Goal: Communication & Community: Participate in discussion

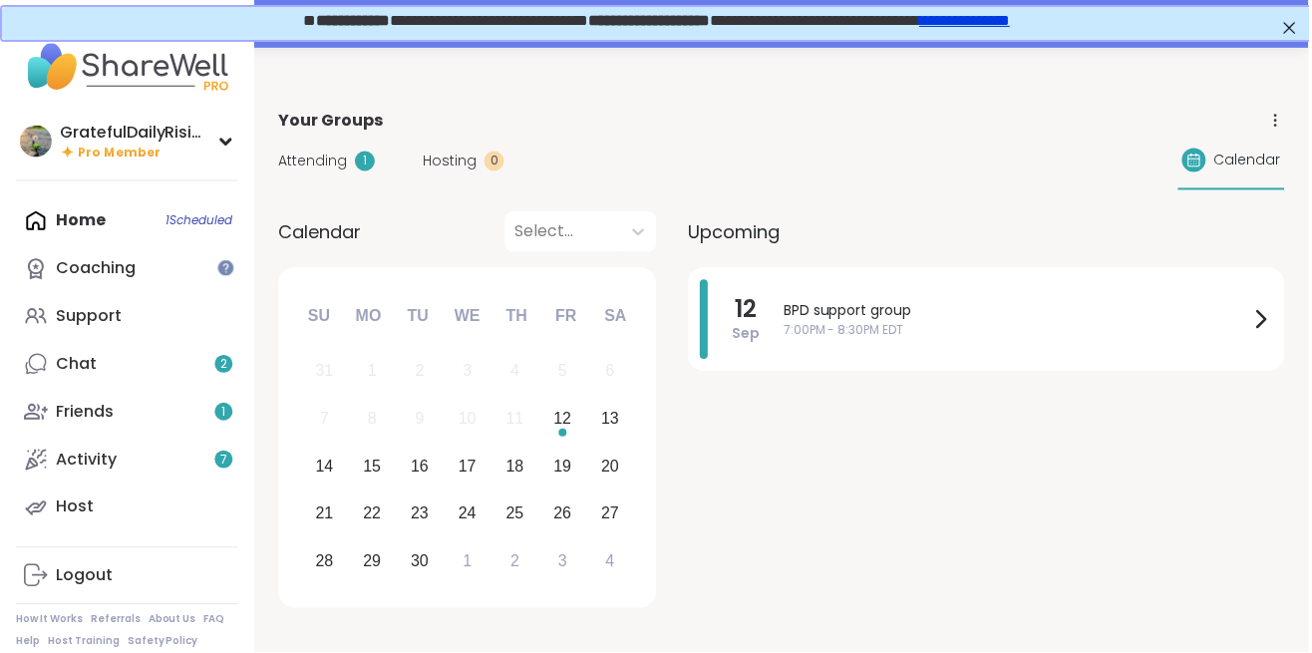
click at [324, 167] on span "Attending" at bounding box center [313, 162] width 69 height 21
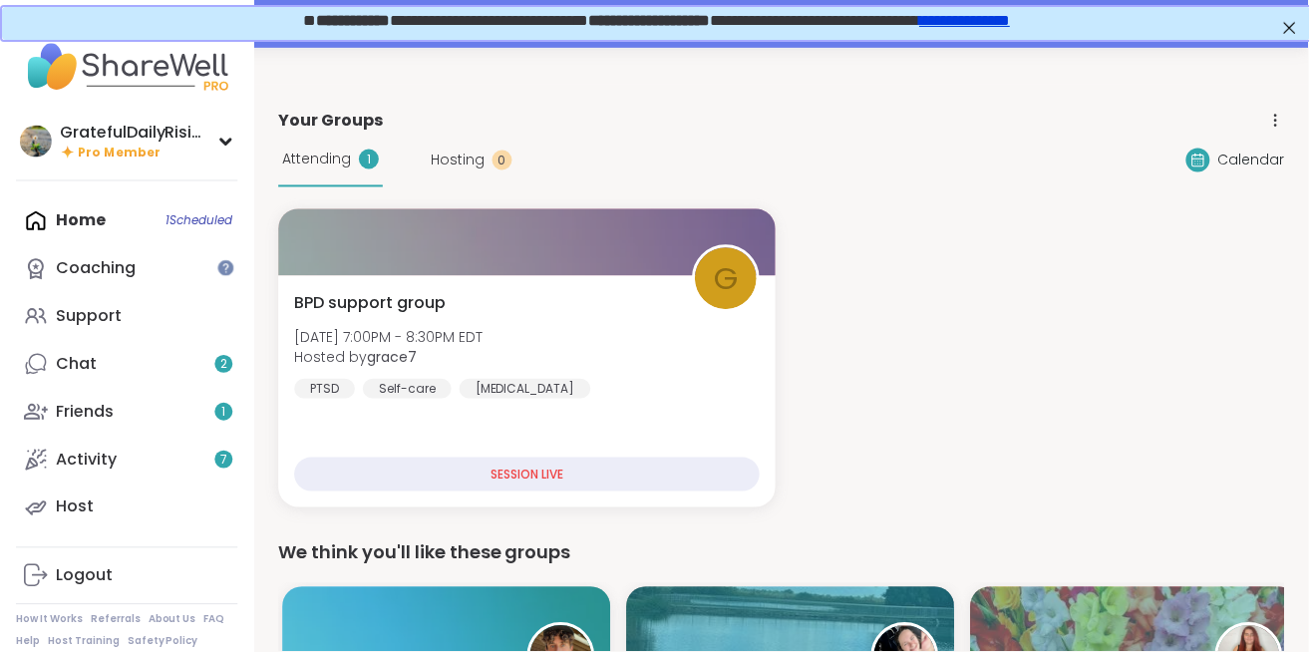
click at [578, 323] on div "BPD support group [DATE] 7:00PM - 8:30PM EDT Hosted by grace7 [MEDICAL_DATA] Se…" at bounding box center [528, 346] width 467 height 108
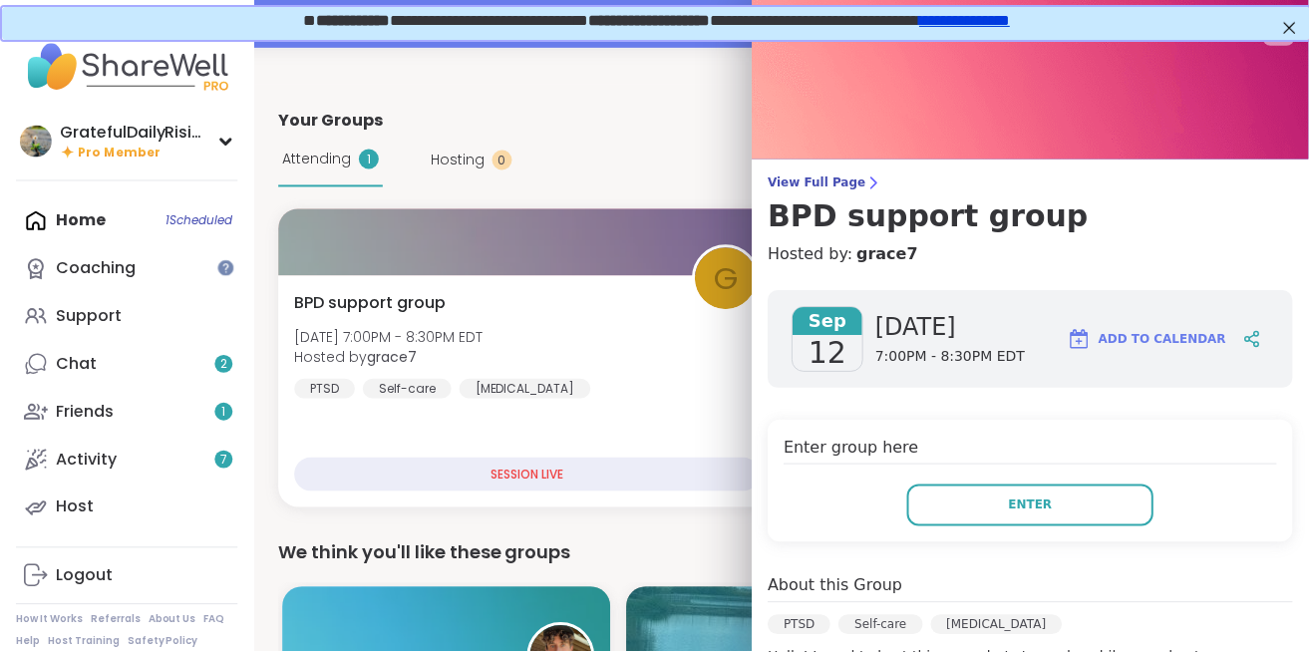
click at [1024, 503] on span "Enter" at bounding box center [1033, 506] width 44 height 18
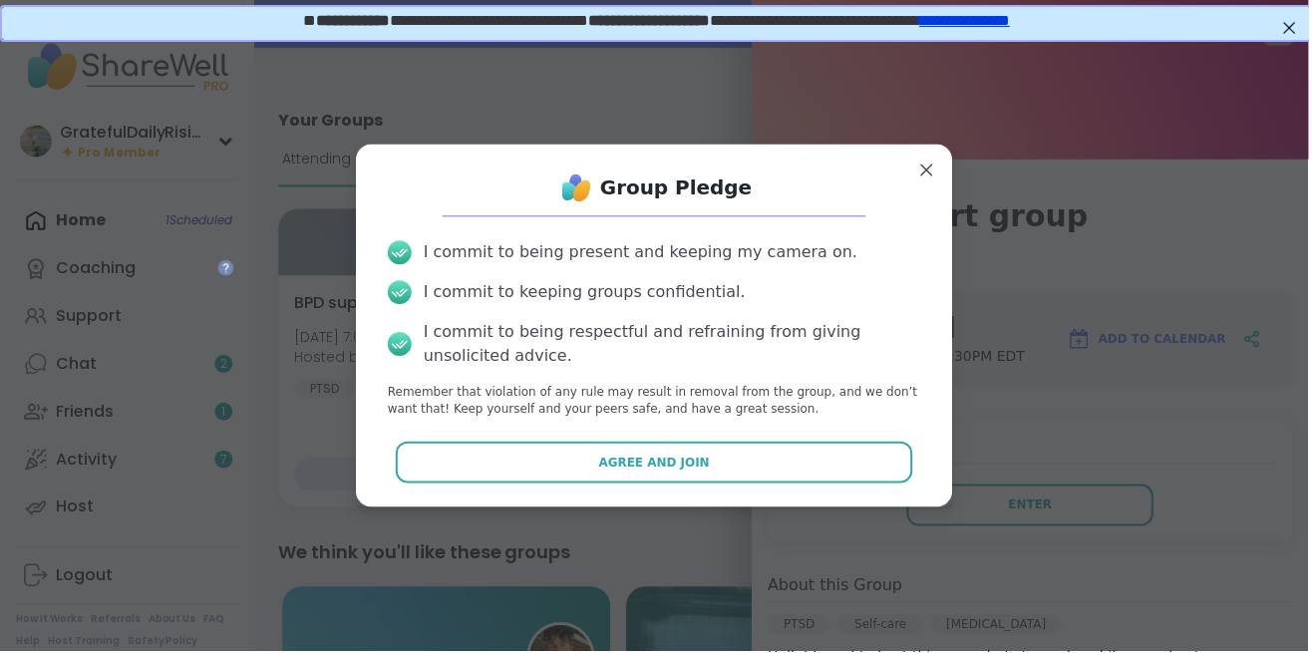
click at [667, 456] on span "Agree and Join" at bounding box center [656, 464] width 112 height 18
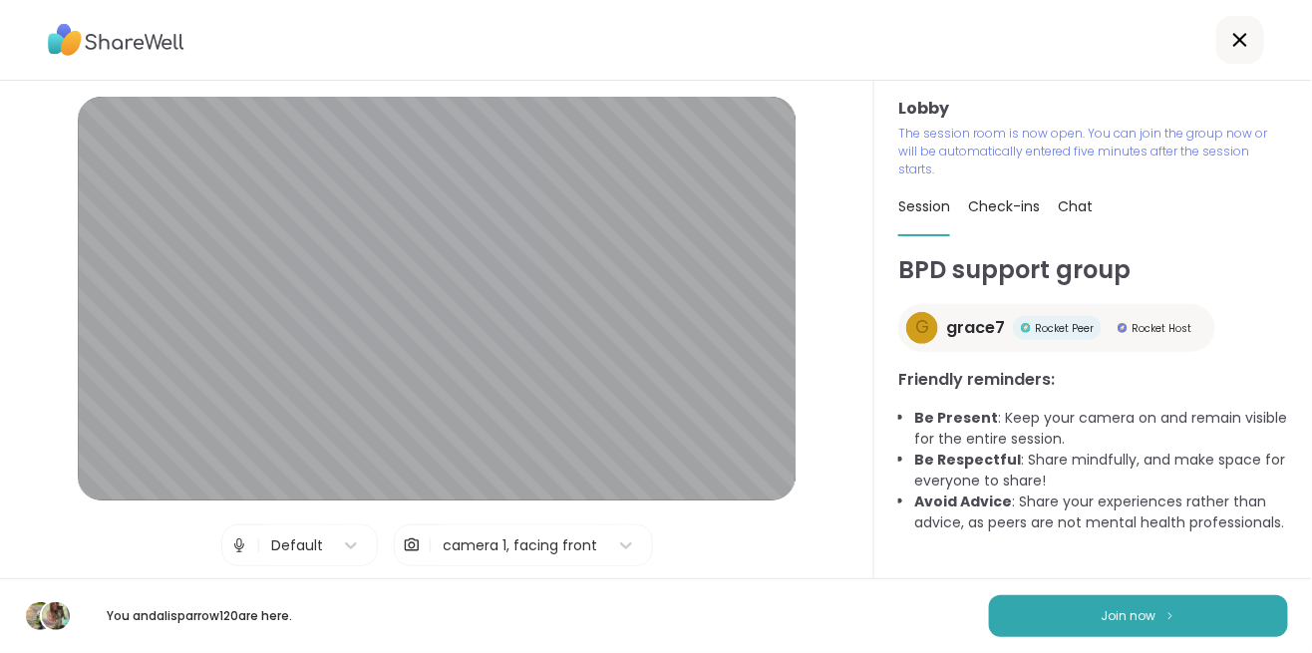
scroll to position [10, 0]
click at [1137, 608] on span "Join now" at bounding box center [1129, 616] width 55 height 18
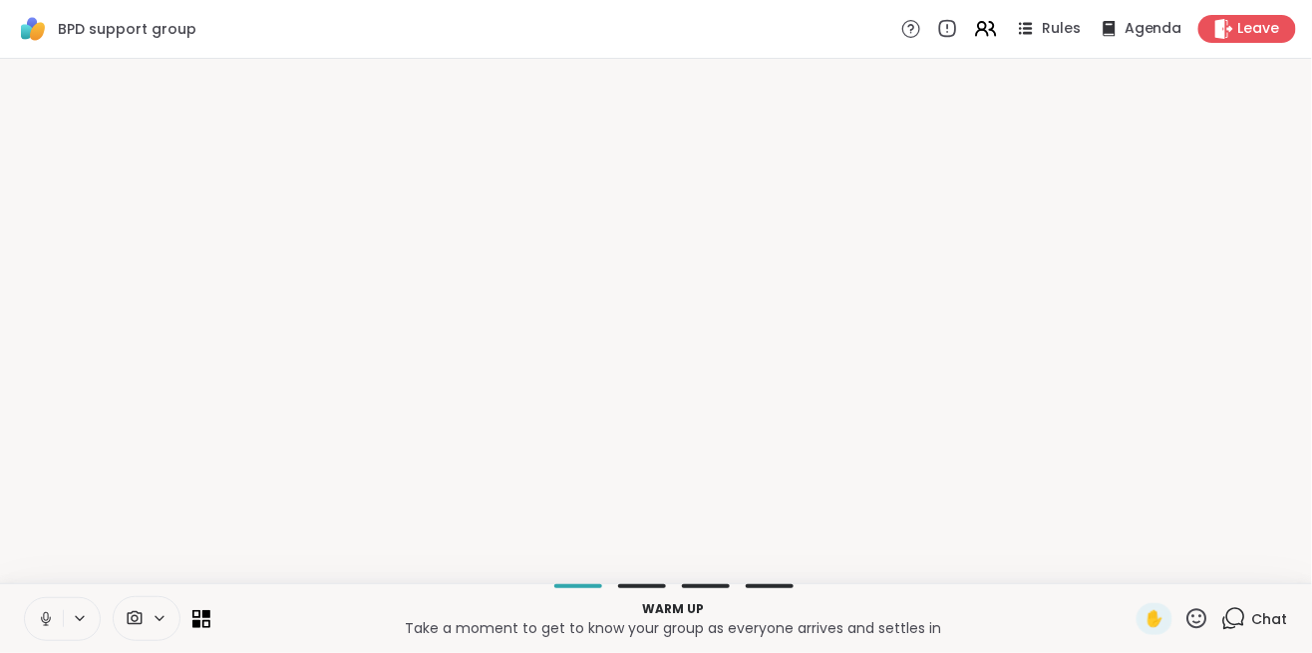
scroll to position [0, 0]
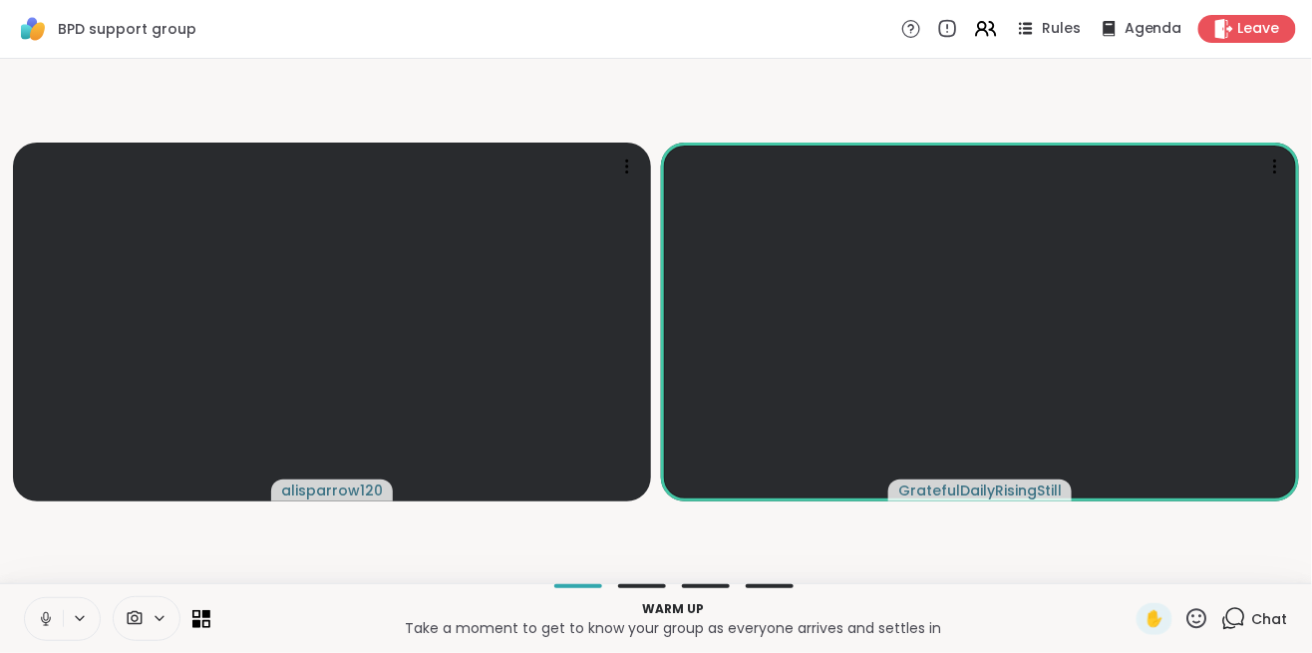
click at [579, 89] on video-player-container "alisparrow120 GratefulDailyRisingStill" at bounding box center [656, 321] width 1288 height 508
click at [973, 331] on div at bounding box center [980, 322] width 638 height 359
click at [970, 339] on div at bounding box center [980, 322] width 638 height 359
click at [994, 344] on div at bounding box center [980, 322] width 638 height 359
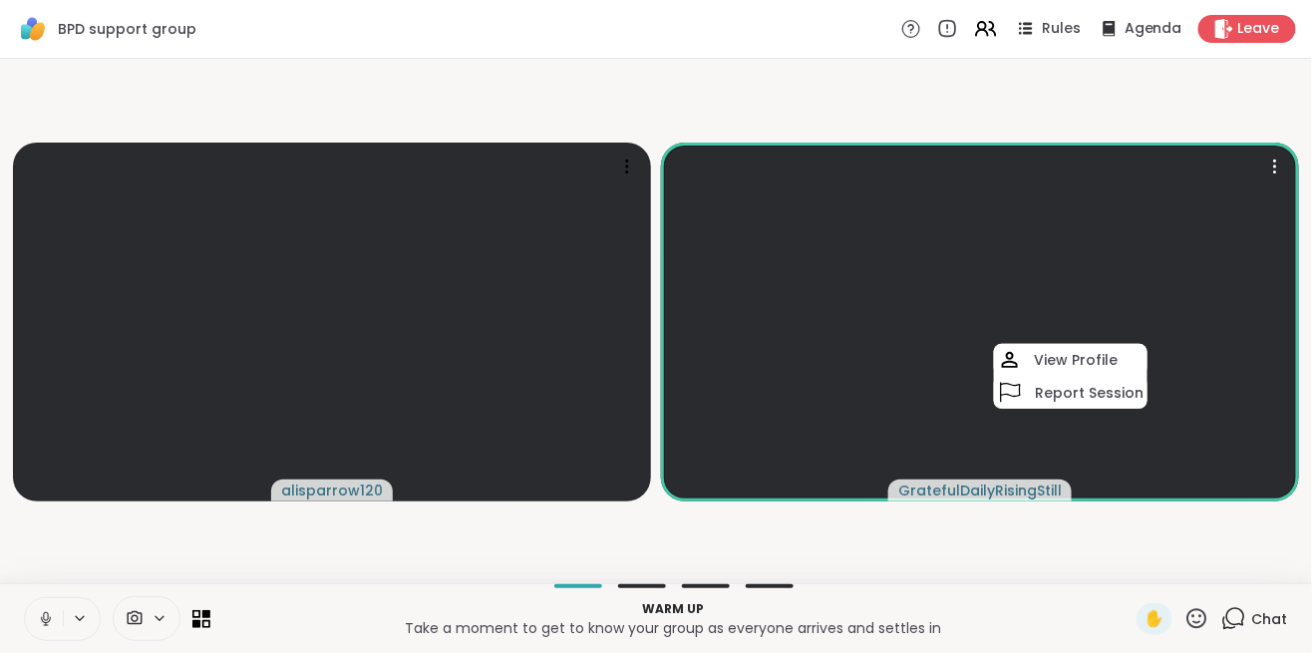
click at [905, 345] on div at bounding box center [980, 322] width 638 height 359
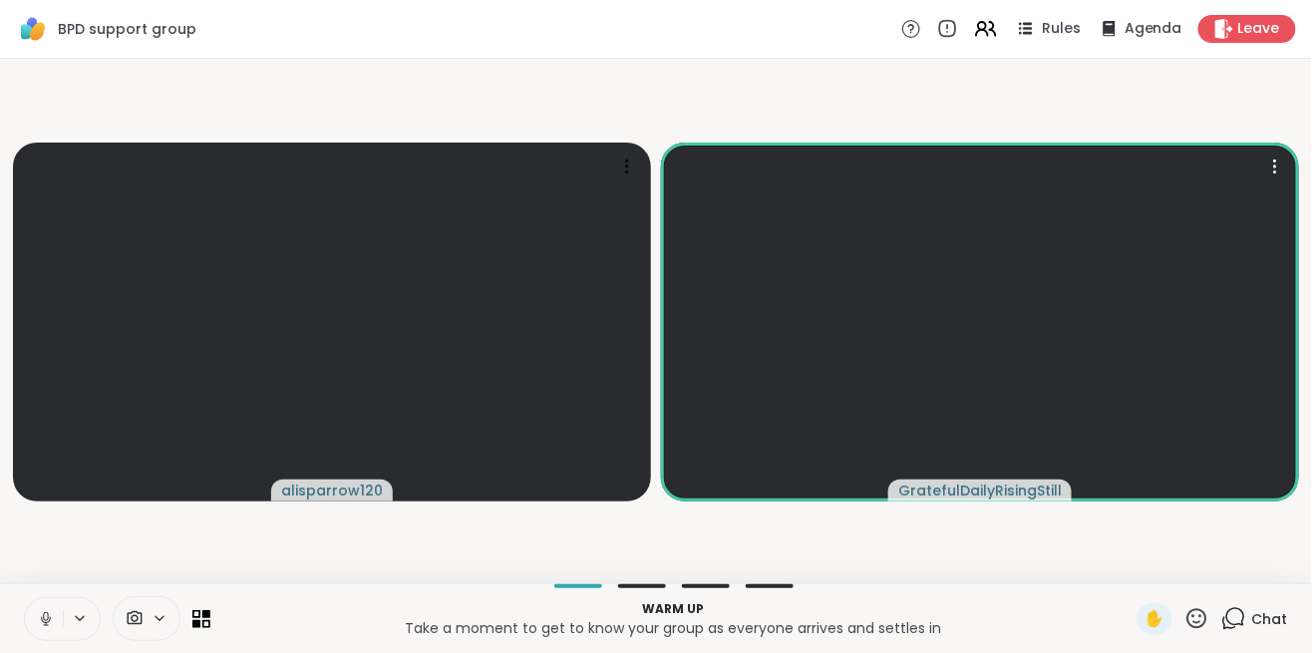
click at [36, 638] on button at bounding box center [44, 619] width 38 height 42
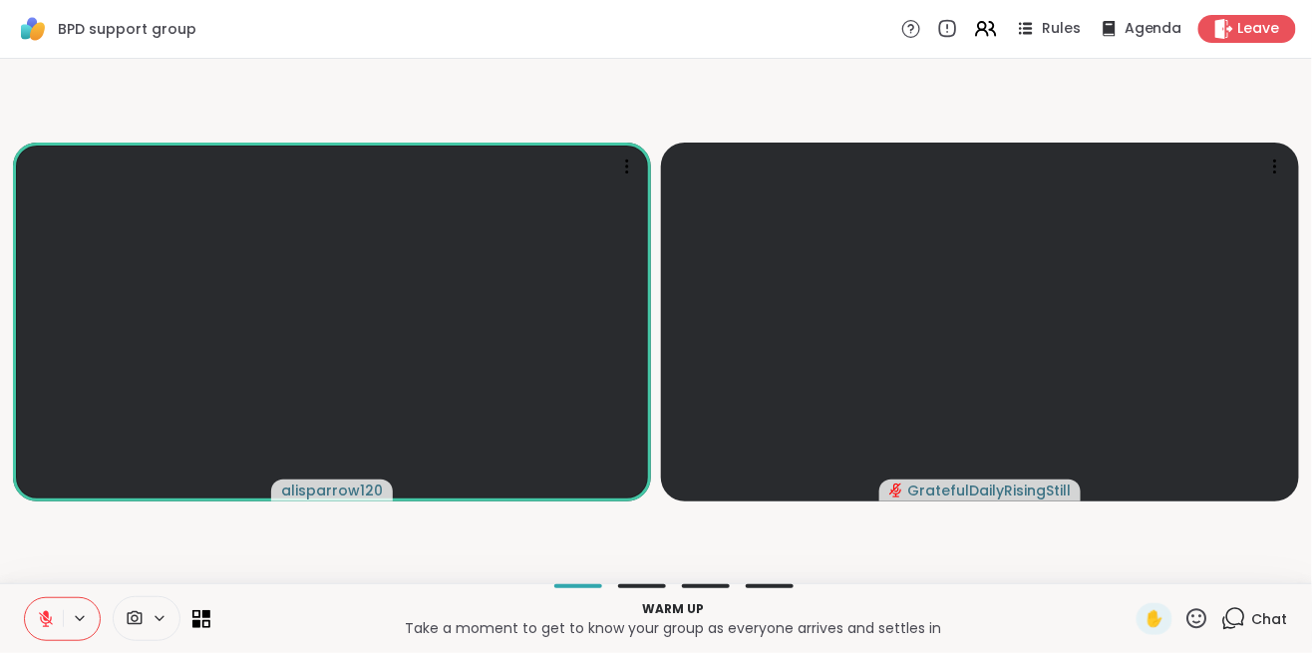
click at [48, 631] on button at bounding box center [44, 619] width 38 height 42
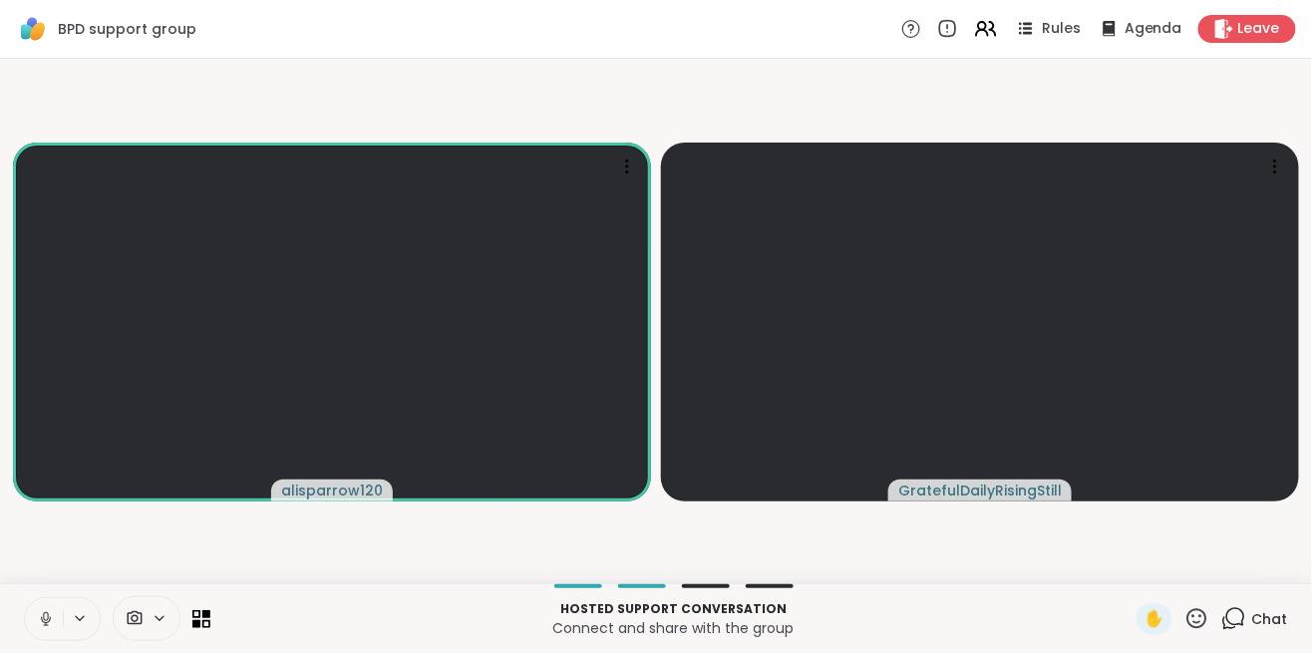
click at [384, 94] on video-player-container "alisparrow120 GratefulDailyRisingStill" at bounding box center [656, 321] width 1288 height 508
click at [619, 80] on video-player-container "alisparrow120 GratefulDailyRisingStill" at bounding box center [656, 321] width 1288 height 508
click at [939, 555] on video-player-container "alisparrow120 GratefulDailyRisingStill" at bounding box center [656, 321] width 1288 height 508
click at [860, 544] on video-player-container "alisparrow120 GratefulDailyRisingStill" at bounding box center [656, 321] width 1288 height 508
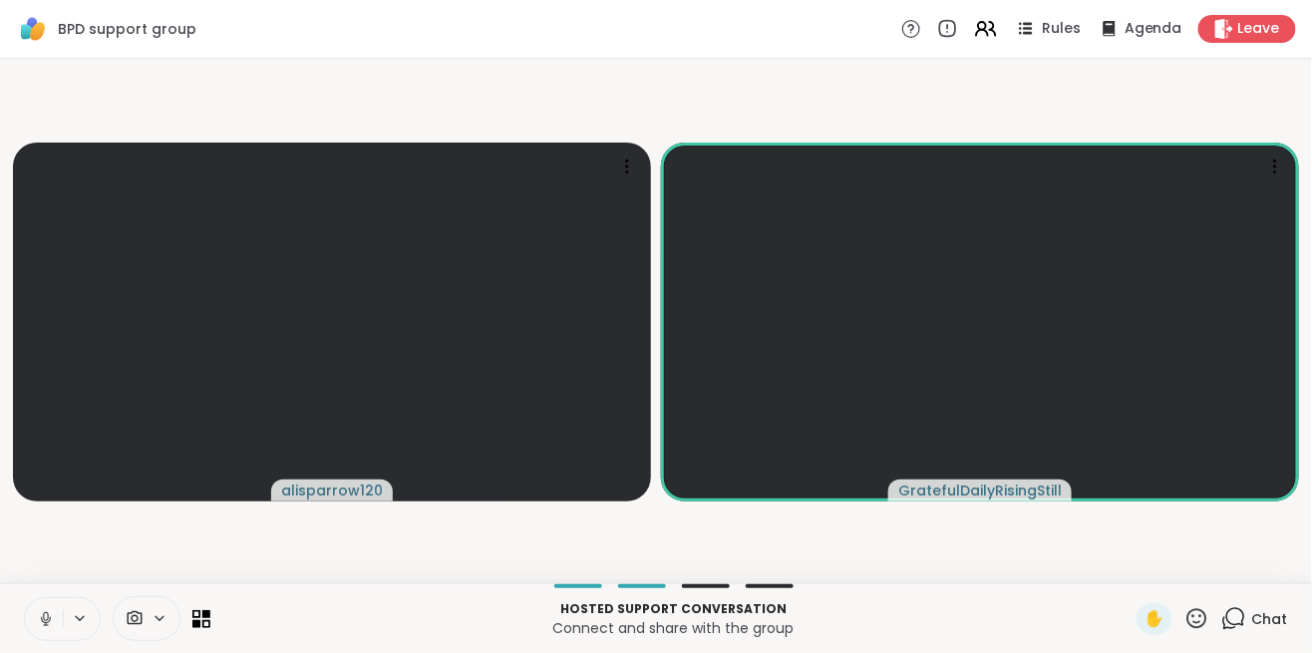
click at [467, 55] on div "BPD support group Rules Agenda Leave" at bounding box center [656, 29] width 1312 height 59
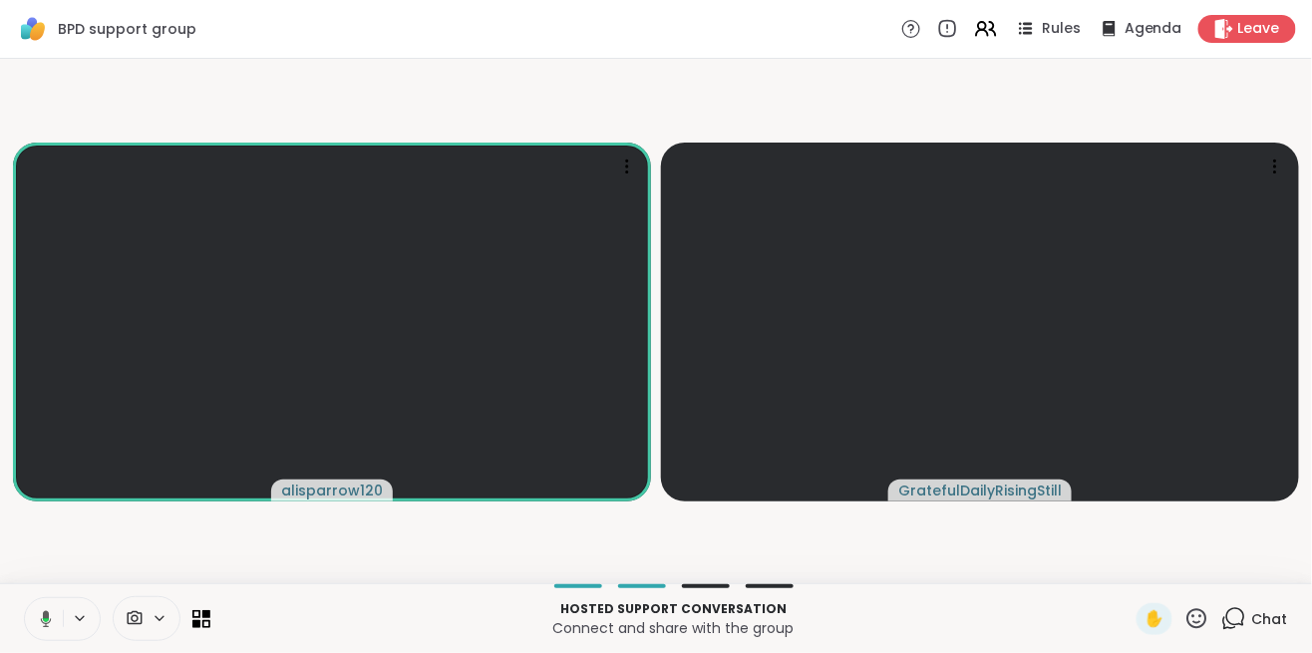
click at [643, 90] on video-player-container "alisparrow120 GratefulDailyRisingStill" at bounding box center [656, 321] width 1288 height 508
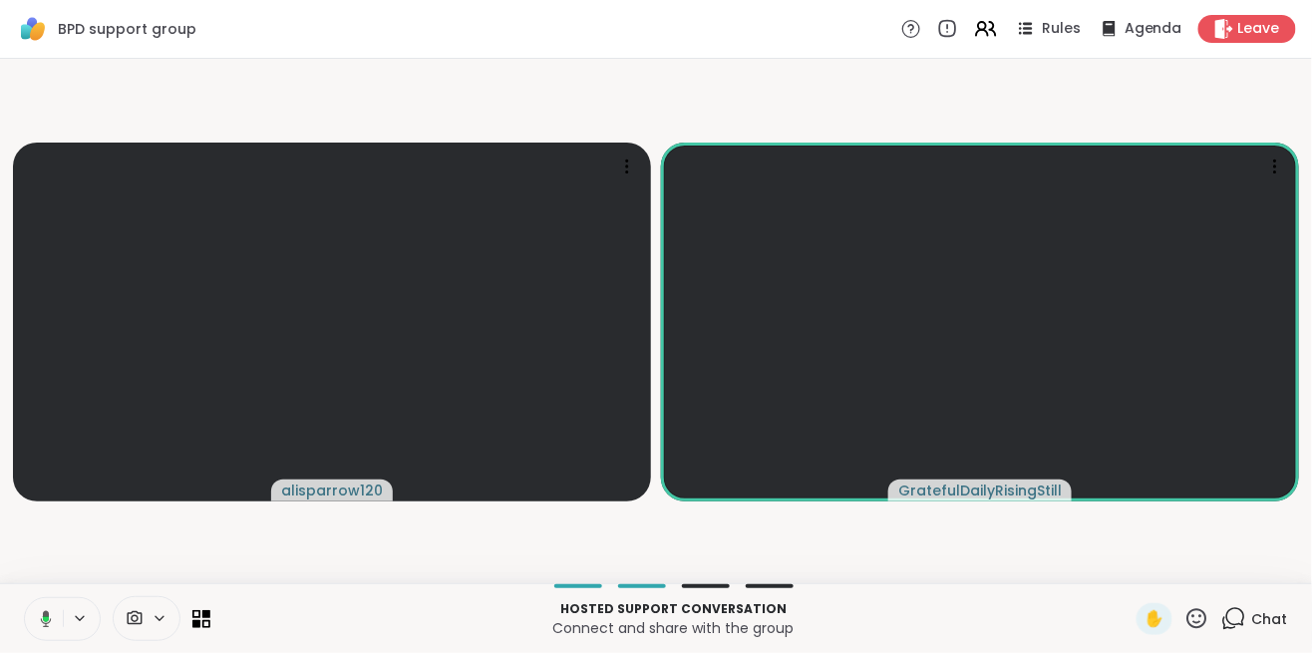
click at [620, 44] on div "BPD support group Rules Agenda Leave" at bounding box center [656, 29] width 1312 height 59
click at [578, 37] on div "BPD support group Rules Agenda Leave" at bounding box center [656, 29] width 1312 height 59
click at [672, 69] on video-player-container "alisparrow120 GratefulDailyRisingStill" at bounding box center [656, 321] width 1288 height 508
click at [676, 59] on div "alisparrow120 GratefulDailyRisingStill" at bounding box center [656, 321] width 1312 height 524
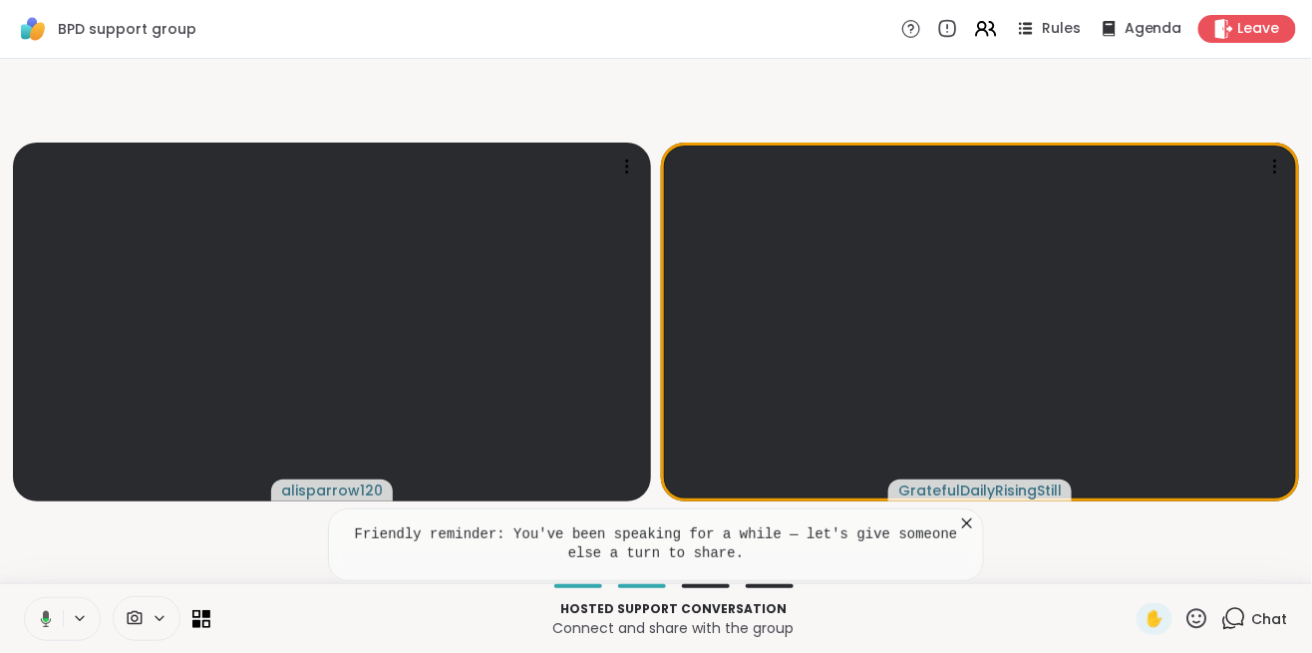
click at [574, 81] on video-player-container "alisparrow120 GratefulDailyRisingStill" at bounding box center [656, 321] width 1288 height 508
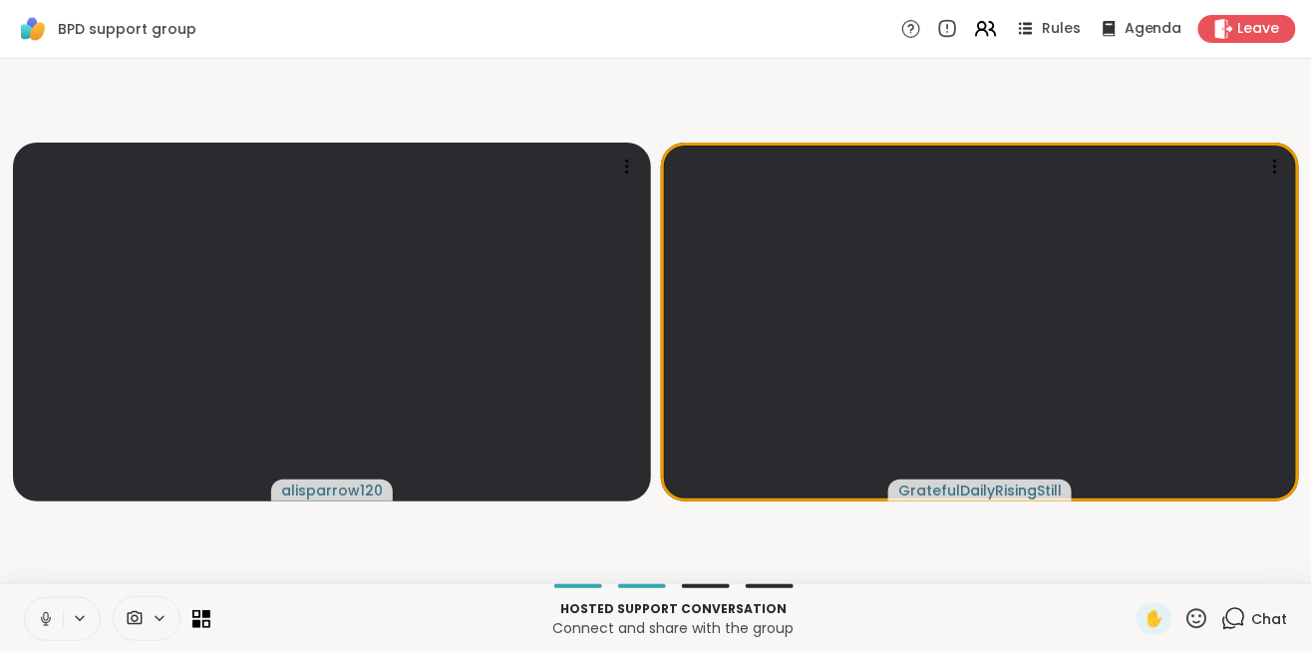
click at [577, 50] on div "BPD support group Rules Agenda Leave" at bounding box center [656, 29] width 1312 height 59
click at [602, 41] on div "BPD support group Rules Agenda Leave" at bounding box center [656, 29] width 1312 height 59
click at [404, 62] on div "alisparrow120 GratefulDailyRisingStill" at bounding box center [656, 321] width 1312 height 524
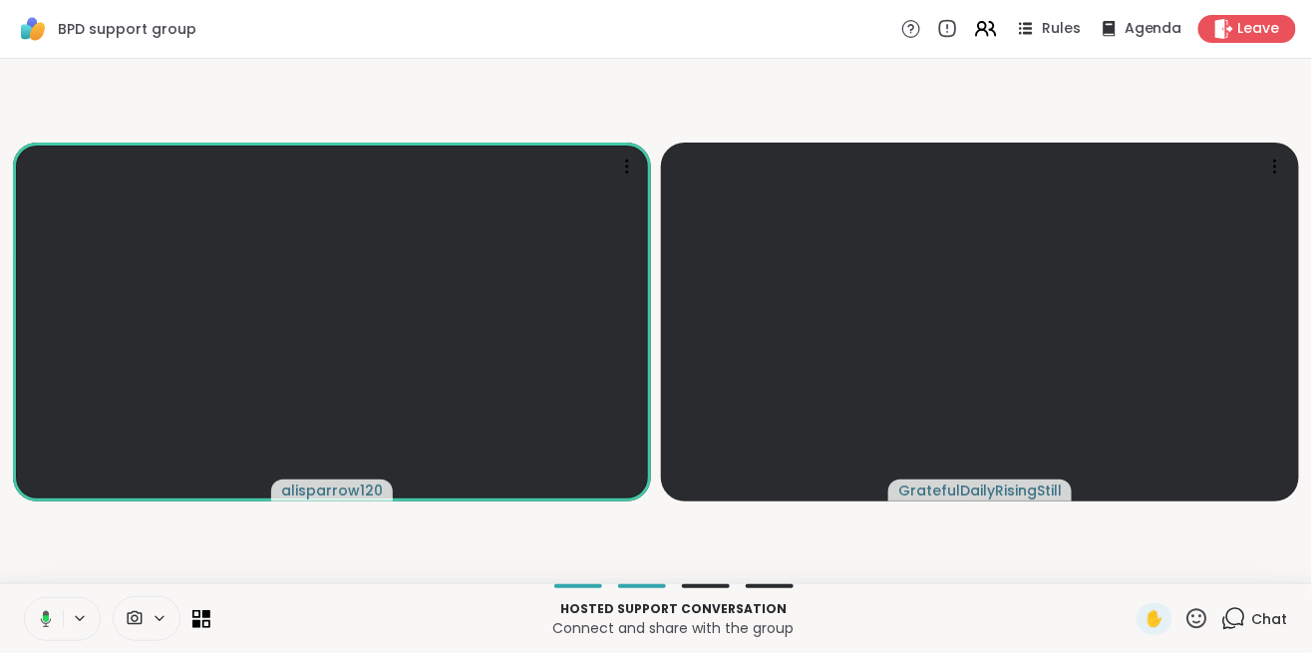
click at [334, 30] on div "BPD support group Rules Agenda Leave" at bounding box center [656, 29] width 1312 height 59
click at [479, 41] on div "BPD support group Rules Agenda Leave" at bounding box center [656, 29] width 1312 height 59
click at [484, 89] on video-player-container "alisparrow120 GratefulDailyRisingStill" at bounding box center [656, 321] width 1288 height 508
click at [312, 110] on video-player-container "alisparrow120 GratefulDailyRisingStill" at bounding box center [656, 321] width 1288 height 508
click at [416, 76] on video-player-container "alisparrow120 GratefulDailyRisingStill" at bounding box center [656, 321] width 1288 height 508
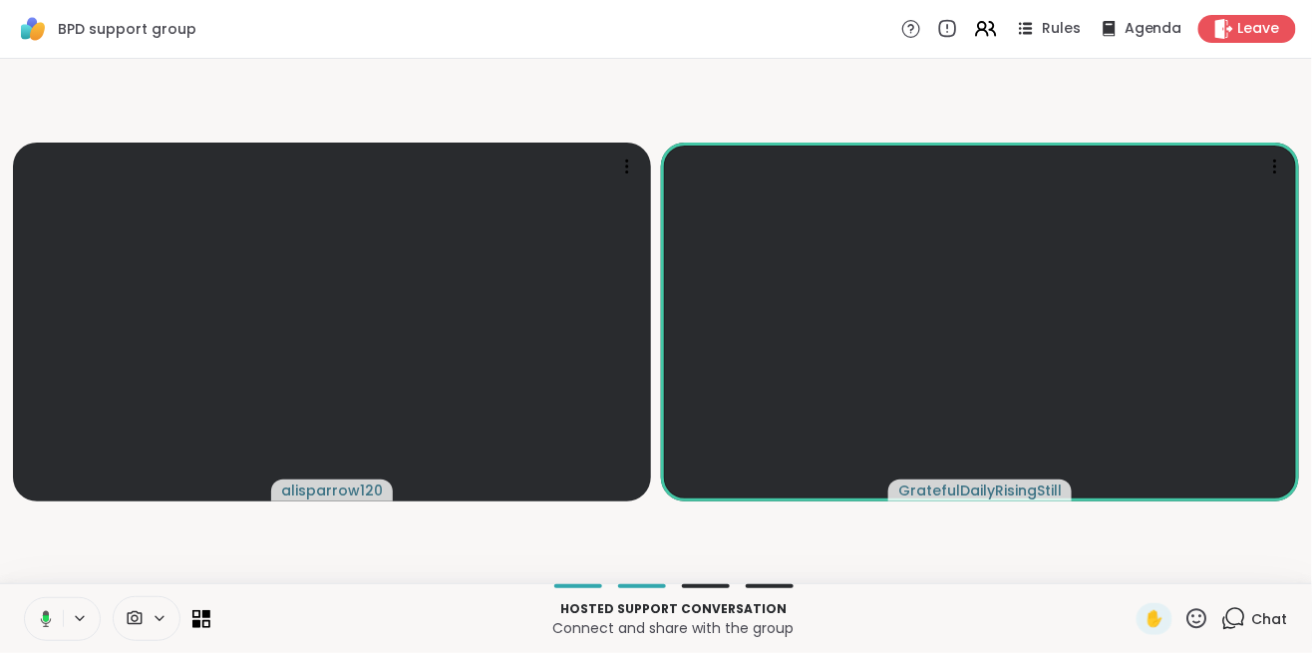
click at [648, 69] on video-player-container "alisparrow120 GratefulDailyRisingStill" at bounding box center [656, 321] width 1288 height 508
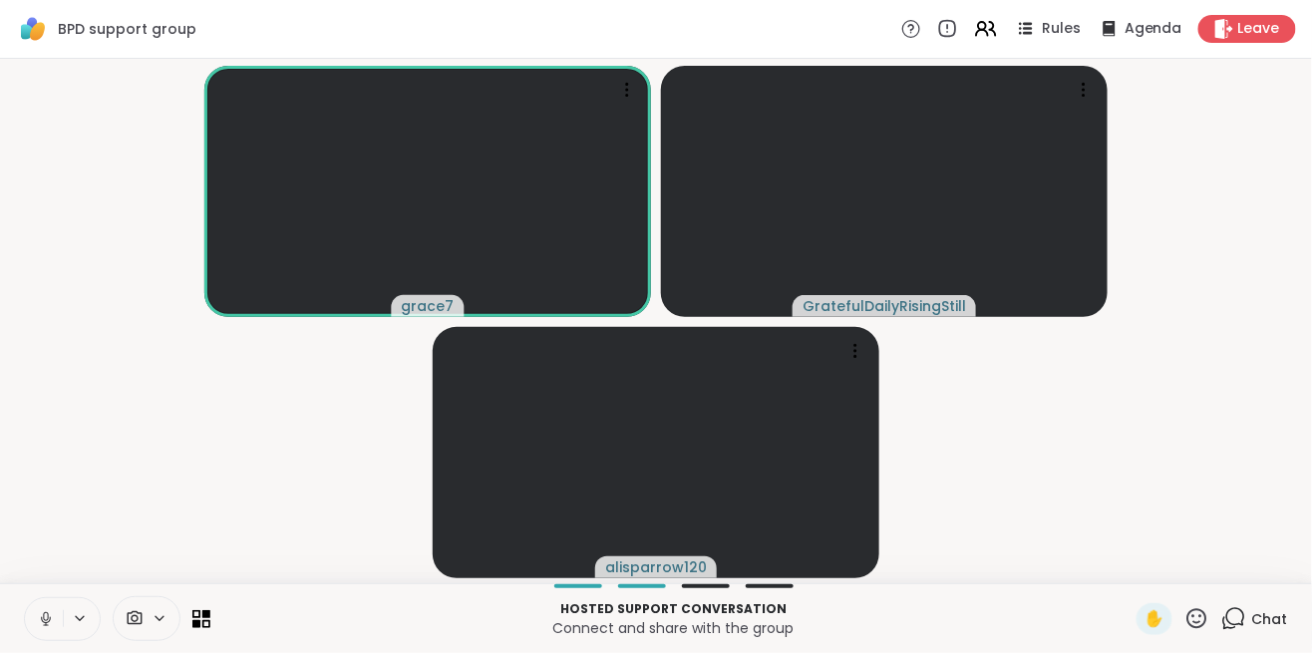
click at [225, 467] on video-player-container "grace7 GratefulDailyRisingStill alisparrow120" at bounding box center [656, 321] width 1288 height 508
click at [260, 396] on video-player-container "grace7 GratefulDailyRisingStill alisparrow120" at bounding box center [656, 321] width 1288 height 508
click at [224, 432] on video-player-container "grace7 GratefulDailyRisingStill alisparrow120" at bounding box center [656, 321] width 1288 height 508
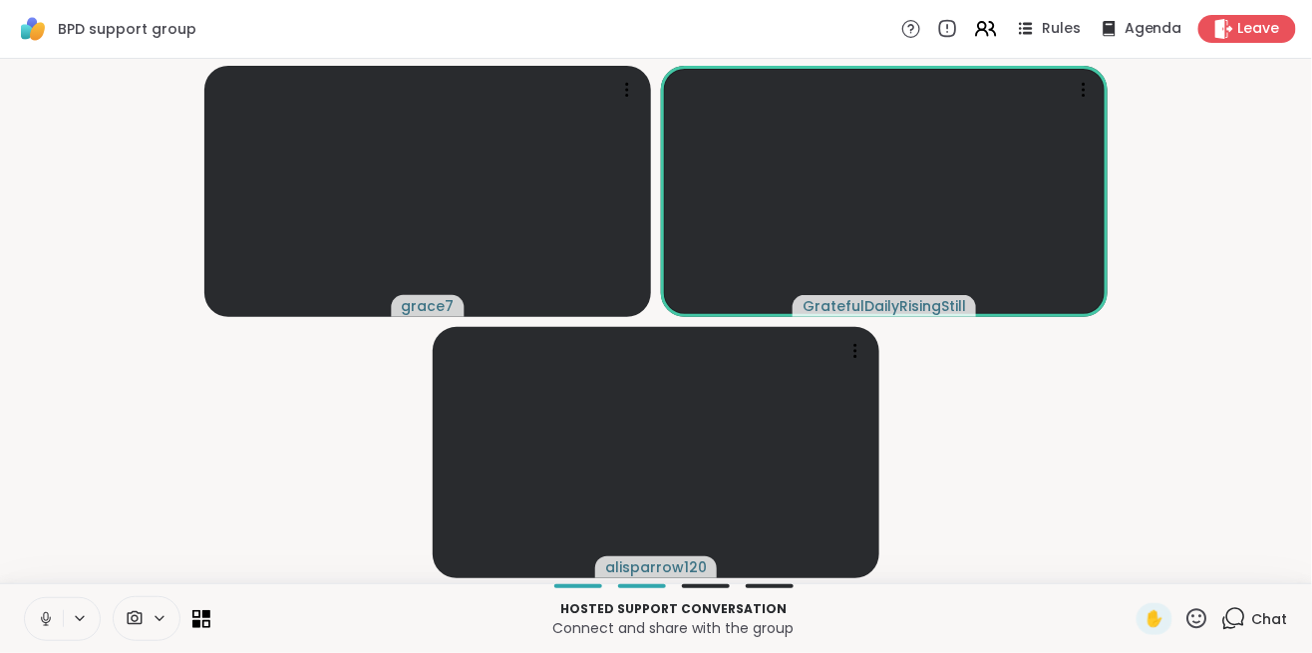
click at [247, 422] on video-player-container "grace7 GratefulDailyRisingStill alisparrow120" at bounding box center [656, 321] width 1288 height 508
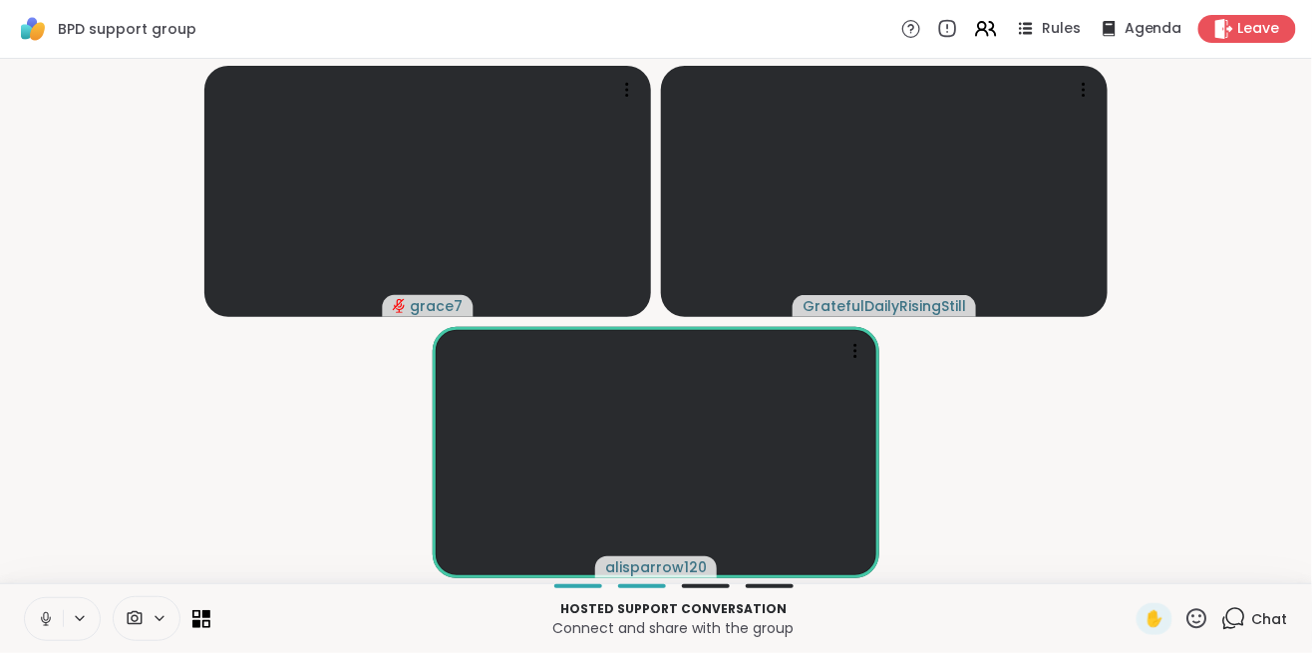
click at [253, 471] on video-player-container "grace7 GratefulDailyRisingStill alisparrow120" at bounding box center [656, 321] width 1288 height 508
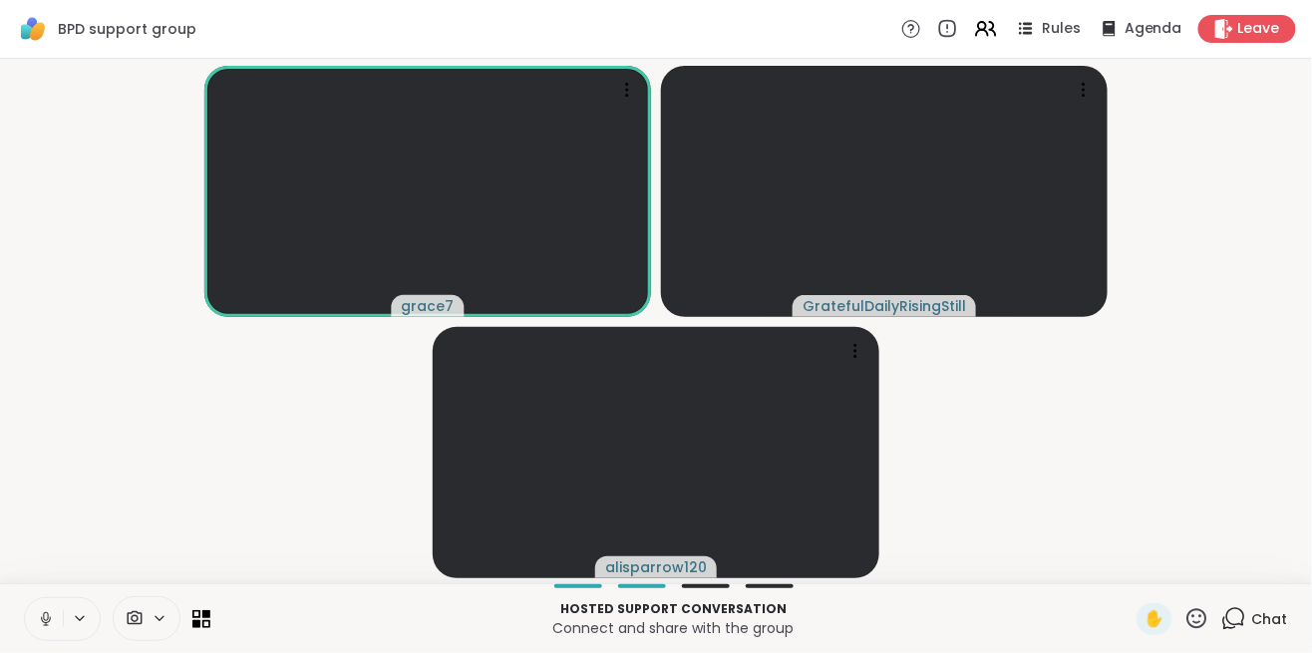
click at [267, 468] on video-player-container "grace7 GratefulDailyRisingStill alisparrow120" at bounding box center [656, 321] width 1288 height 508
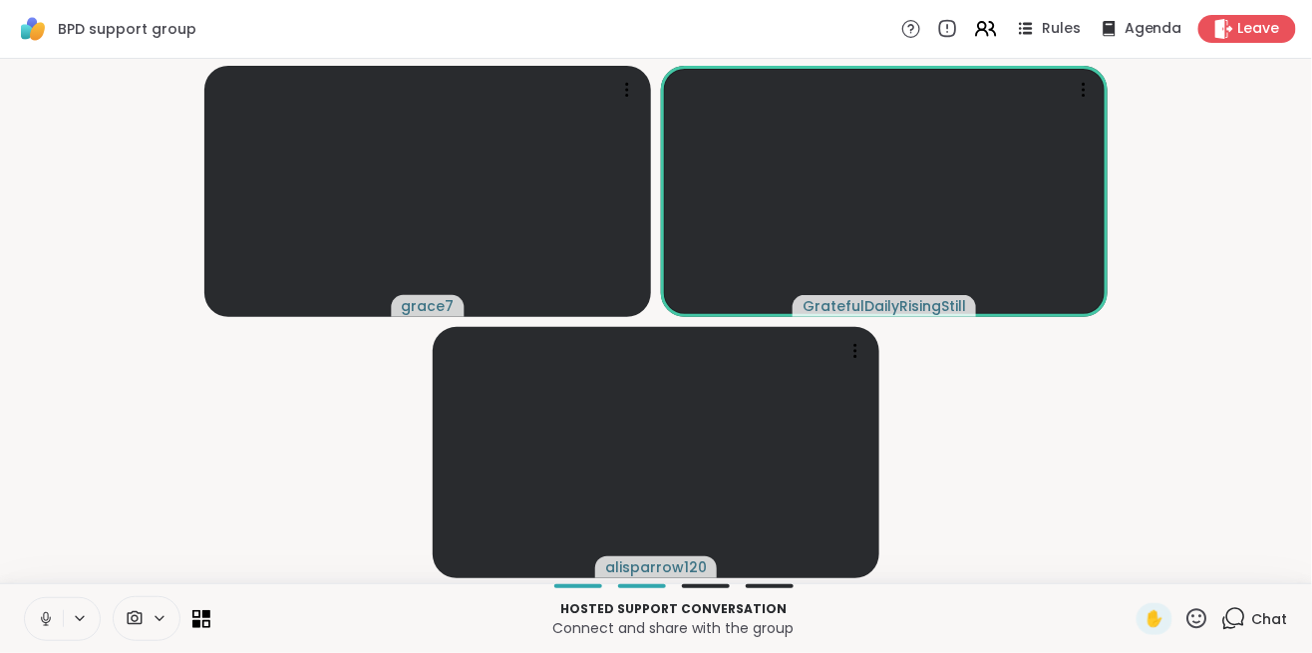
click at [193, 491] on video-player-container "grace7 GratefulDailyRisingStill alisparrow120" at bounding box center [656, 321] width 1288 height 508
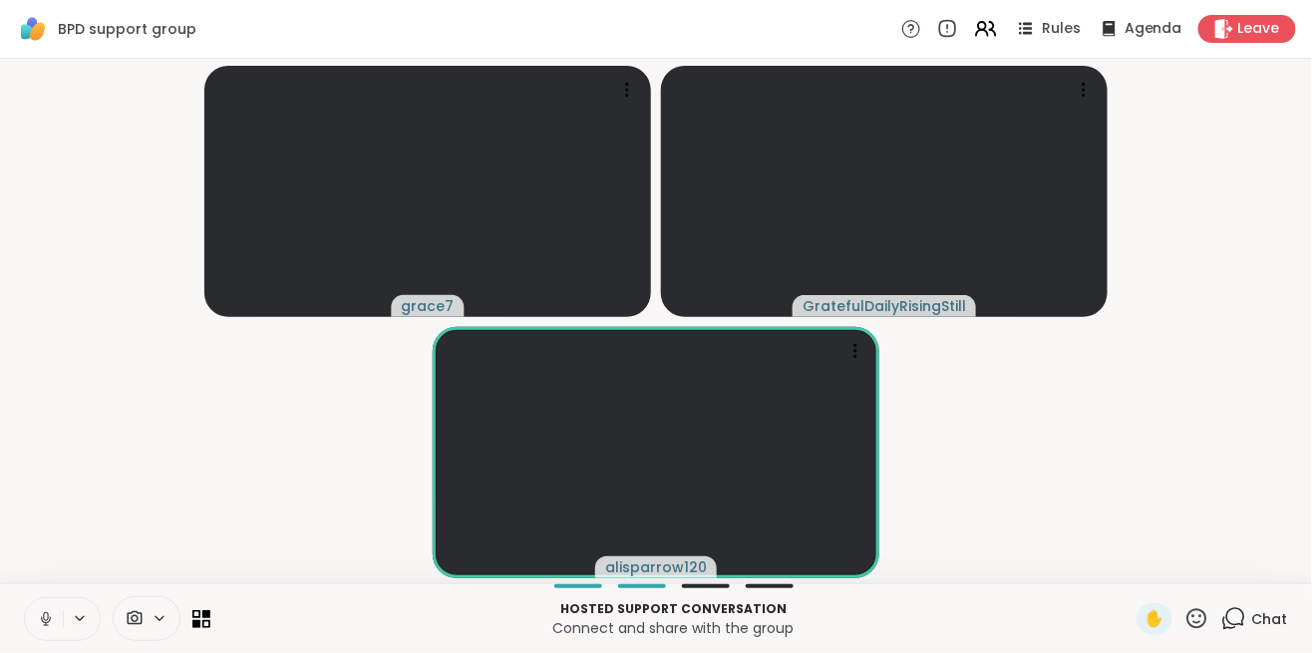
click at [1025, 412] on video-player-container "grace7 GratefulDailyRisingStill alisparrow120" at bounding box center [656, 321] width 1288 height 508
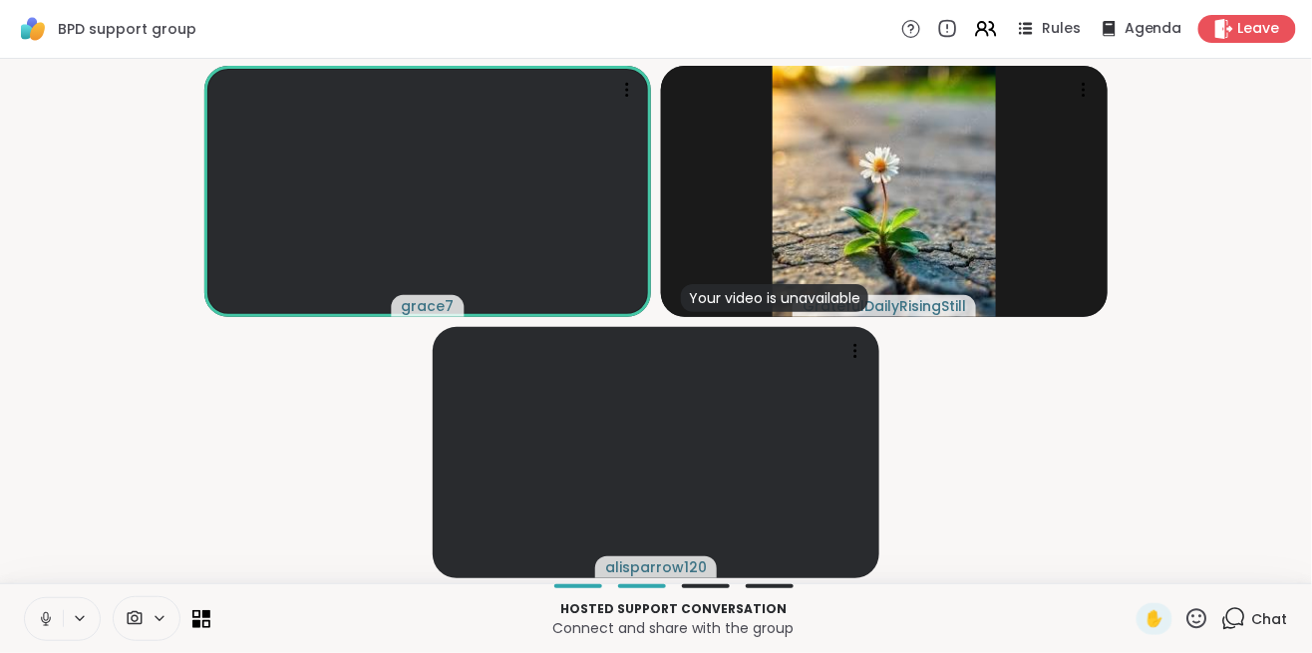
click at [1078, 455] on video-player-container "grace7 Your video is unavailable GratefulDailyRisingStill alisparrow120" at bounding box center [656, 321] width 1288 height 508
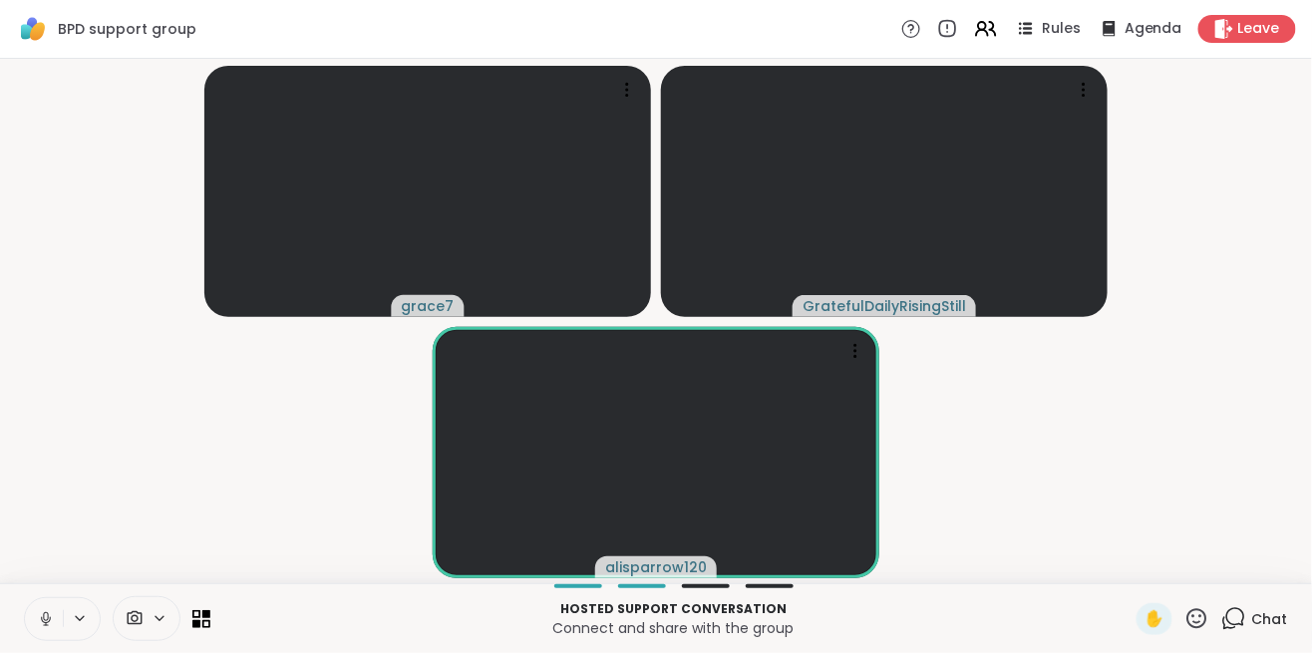
click at [61, 634] on button at bounding box center [44, 619] width 38 height 42
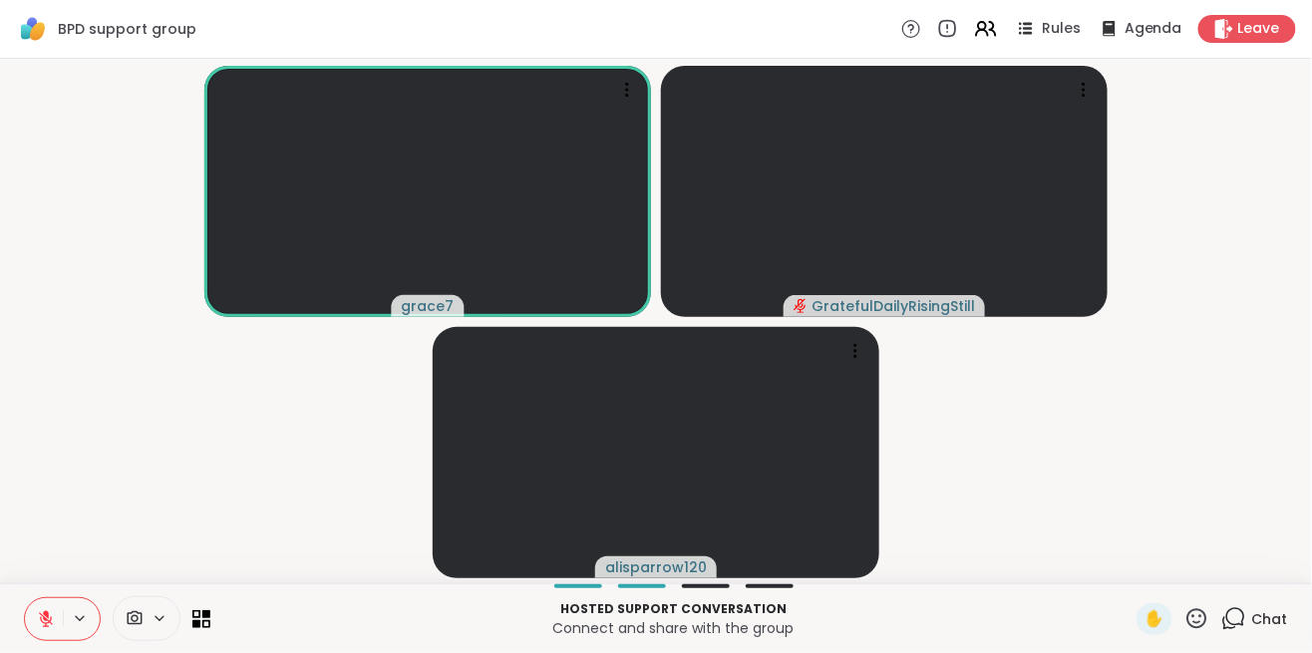
click at [26, 626] on button at bounding box center [44, 619] width 38 height 42
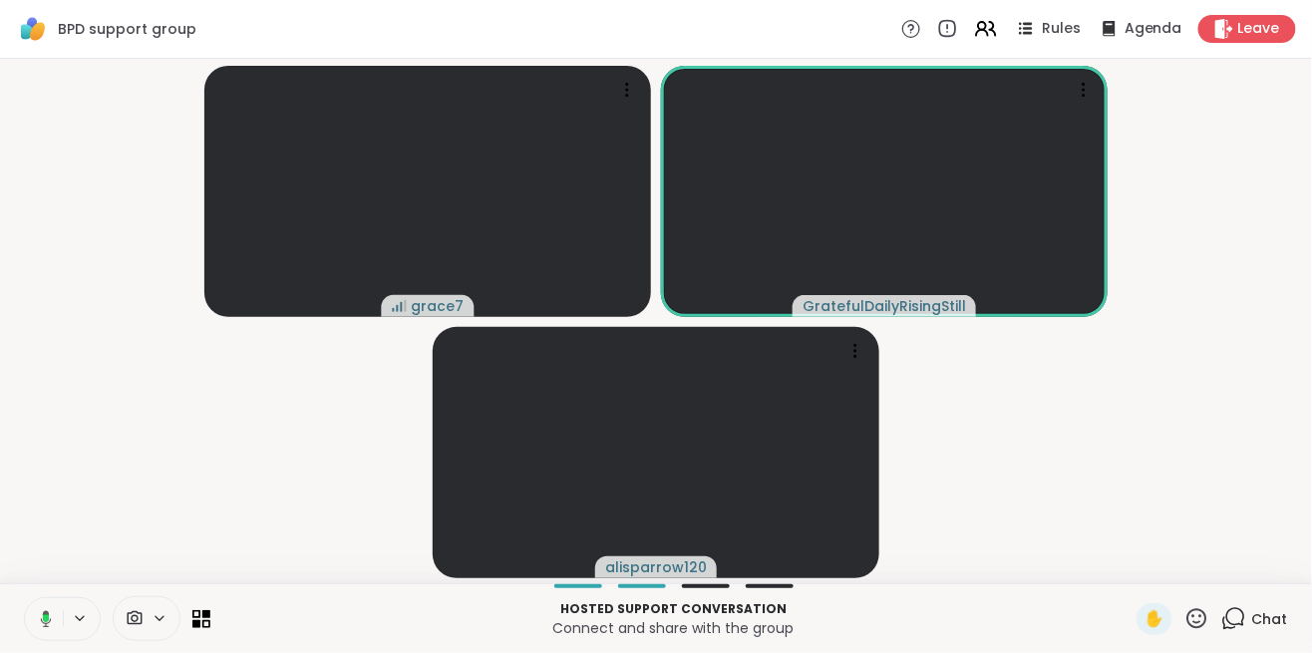
click at [34, 605] on button at bounding box center [42, 619] width 41 height 42
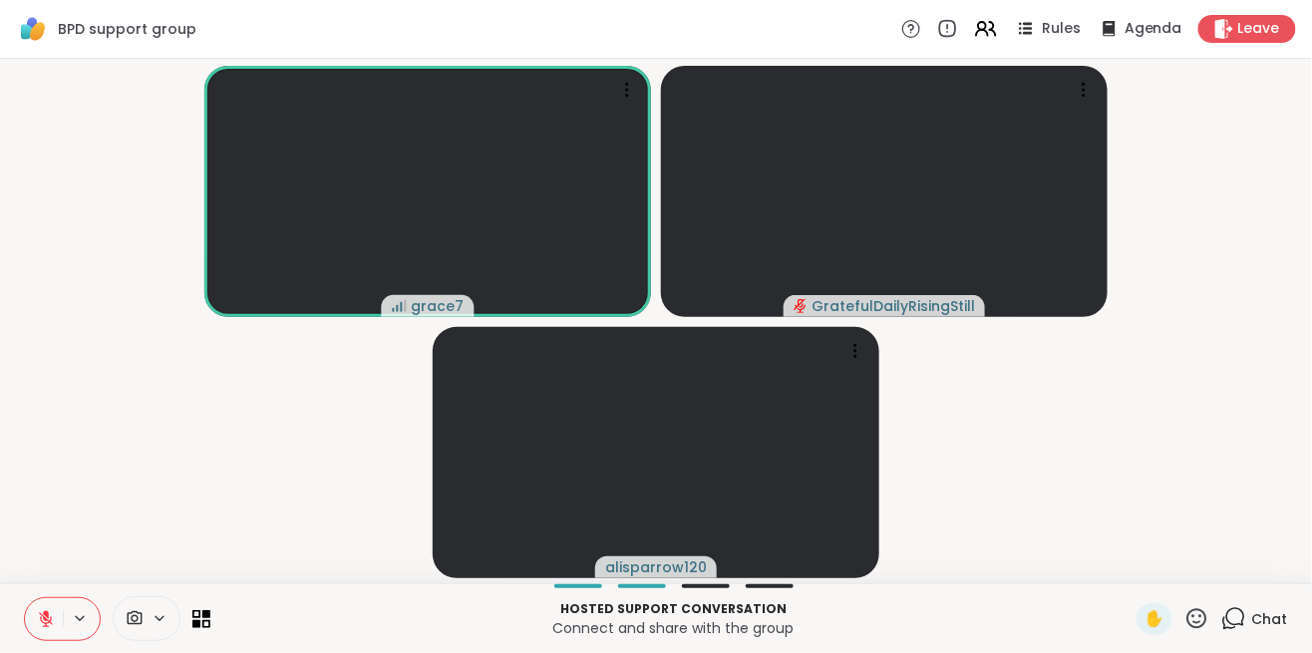
click at [31, 624] on button at bounding box center [44, 619] width 38 height 42
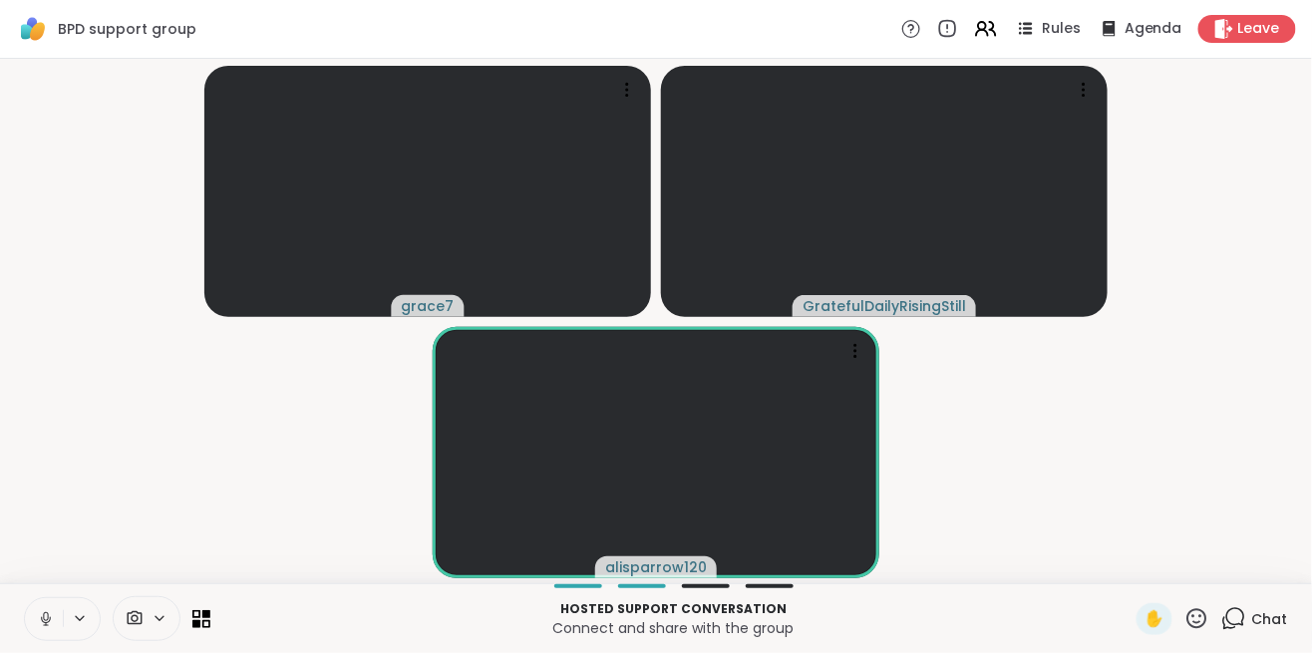
click at [34, 633] on button at bounding box center [44, 619] width 38 height 42
click at [35, 633] on button at bounding box center [44, 619] width 38 height 42
click at [47, 471] on video-player-container "grace7 GratefulDailyRisingStill alisparrow120" at bounding box center [656, 321] width 1288 height 508
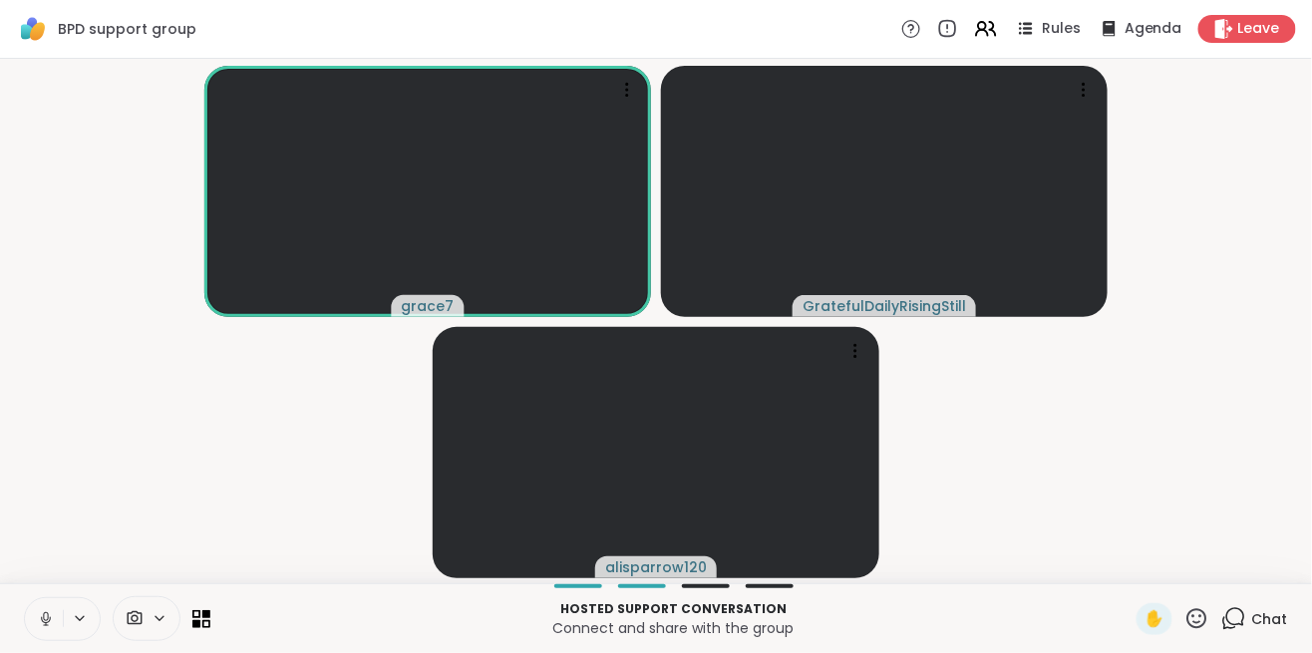
click at [28, 631] on button at bounding box center [44, 619] width 38 height 42
click at [1242, 622] on icon at bounding box center [1233, 618] width 25 height 25
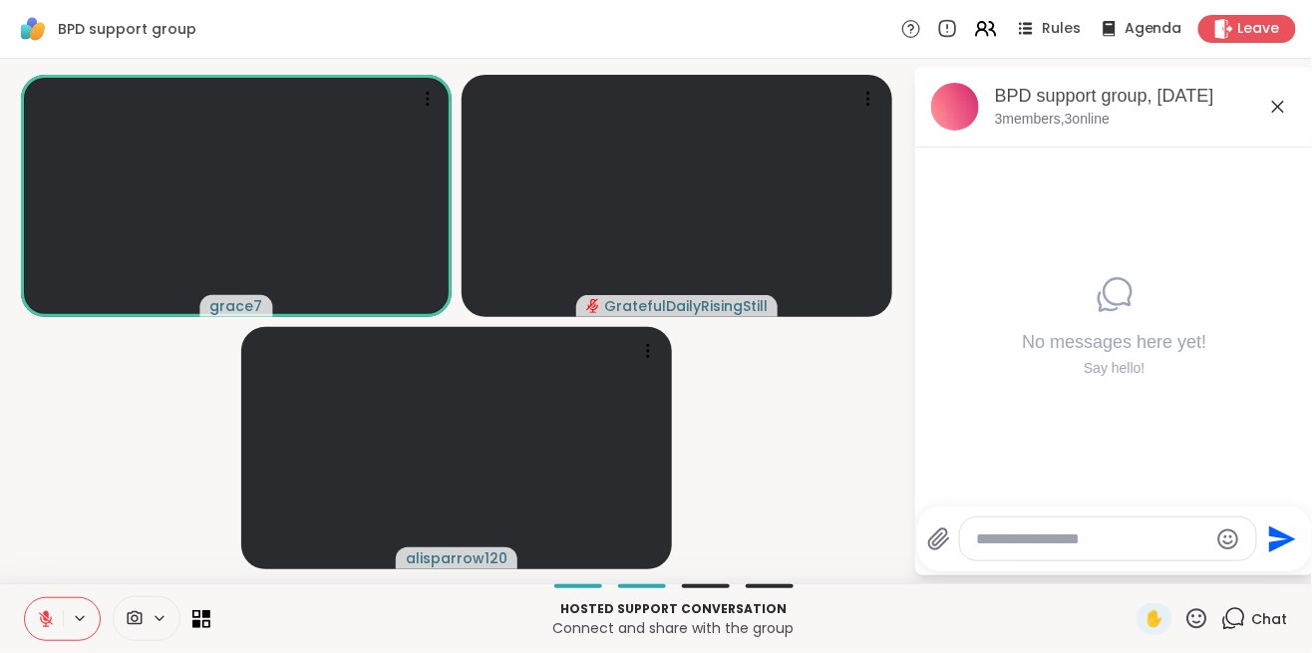
click at [1002, 535] on textarea "Type your message" at bounding box center [1092, 539] width 232 height 20
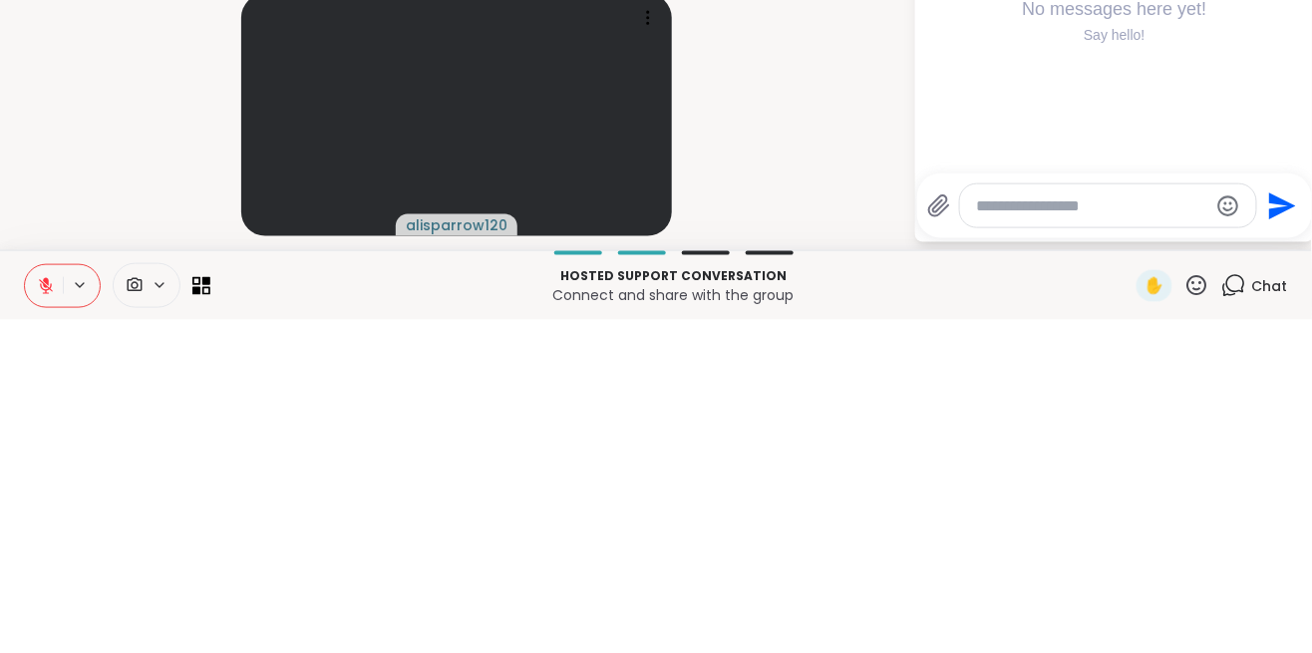
click at [1069, 443] on div "No messages here yet! Say hello!" at bounding box center [1114, 327] width 399 height 359
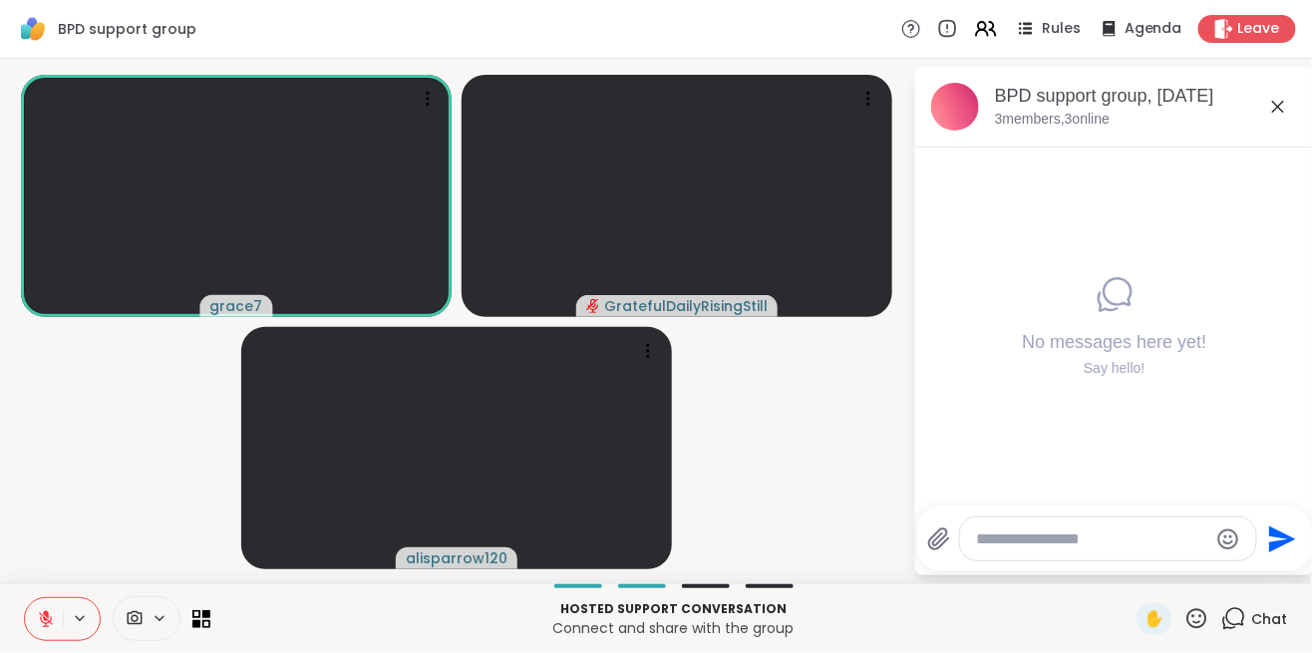
click at [1007, 531] on textarea "Type your message" at bounding box center [1092, 539] width 232 height 20
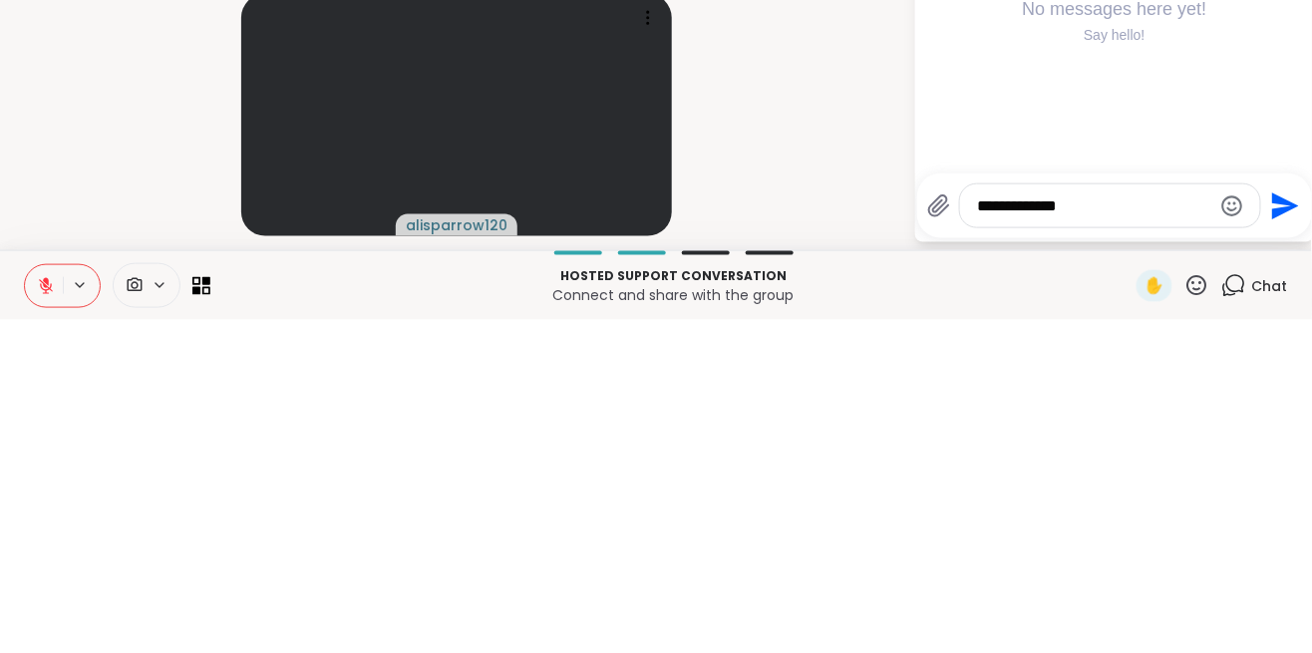
click at [812, 497] on video-player-container "grace7 GratefulDailyRisingStill alisparrow120" at bounding box center [456, 321] width 889 height 508
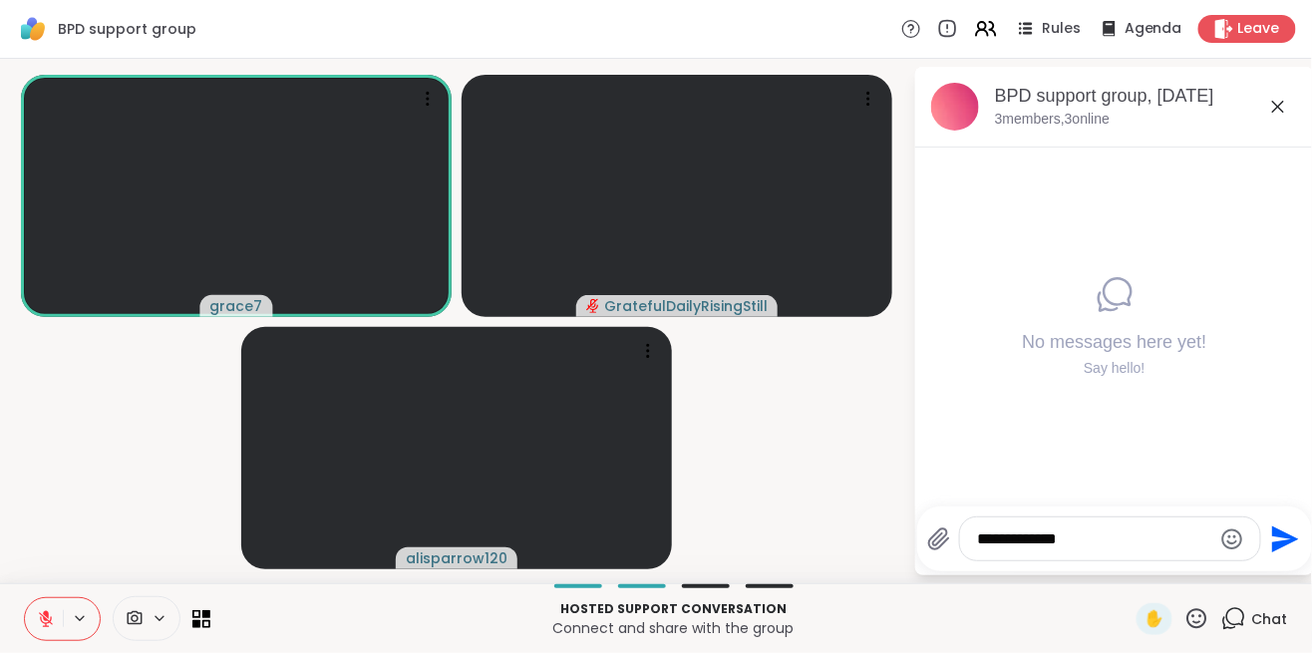
click at [1101, 538] on textarea "**********" at bounding box center [1094, 539] width 233 height 20
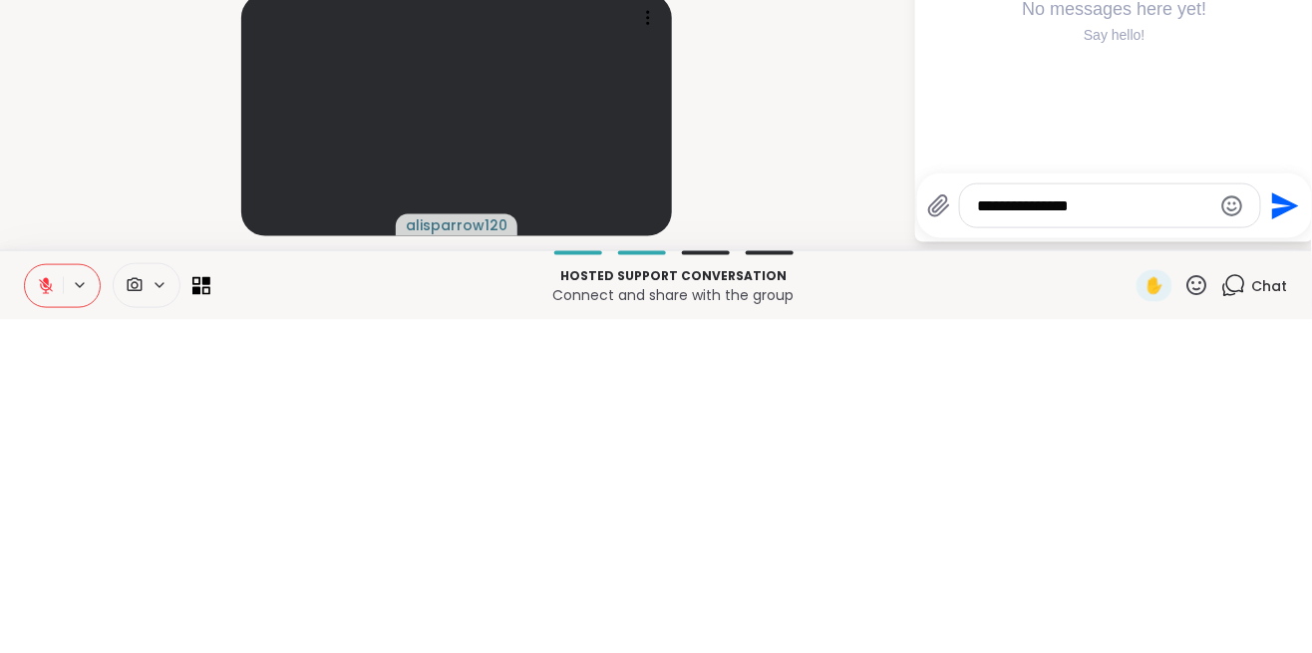
type textarea "**********"
click at [1273, 530] on icon "Send" at bounding box center [1286, 538] width 27 height 27
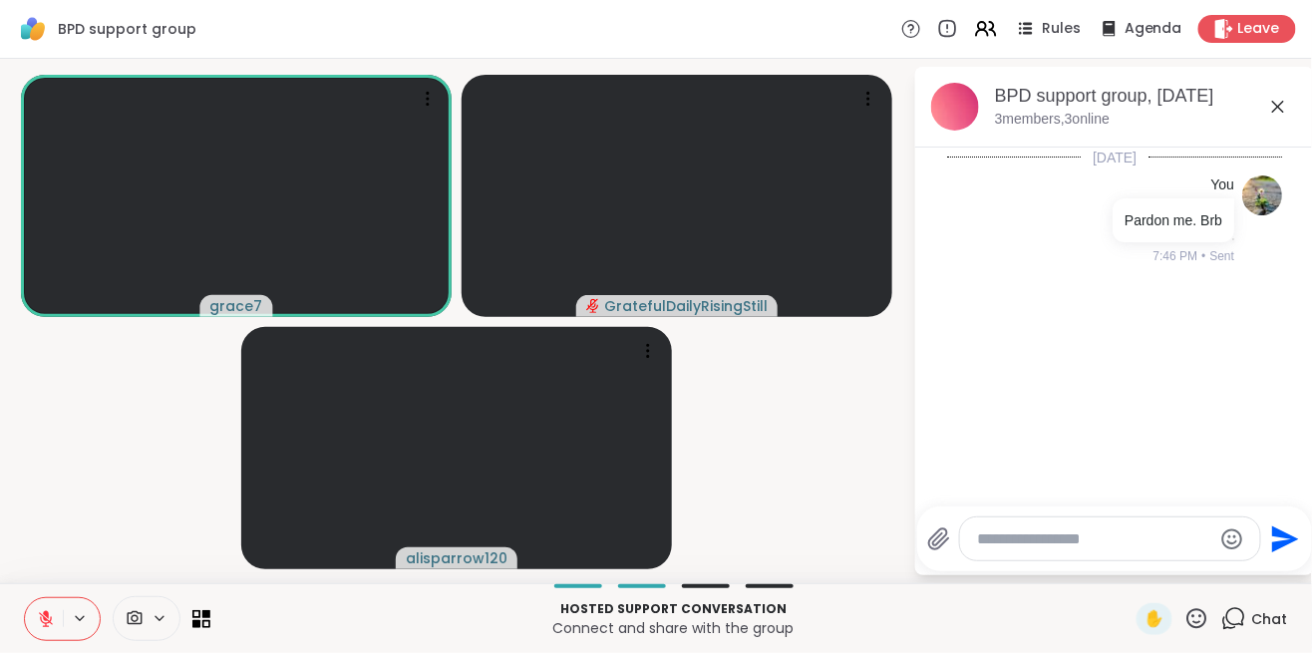
click at [48, 622] on icon at bounding box center [46, 619] width 14 height 14
click at [1026, 534] on textarea "Type your message" at bounding box center [1094, 539] width 233 height 20
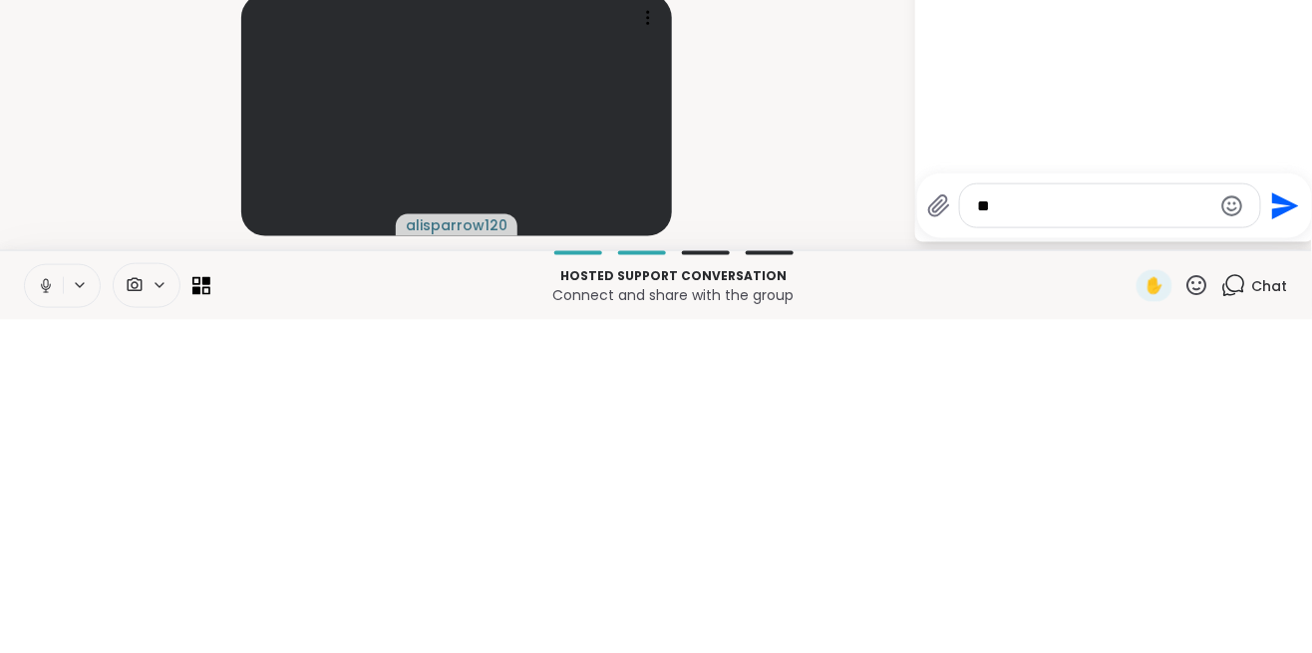
type textarea "*"
click at [827, 498] on video-player-container "grace7 GratefulDailyRisingStill alisparrow120" at bounding box center [456, 321] width 889 height 508
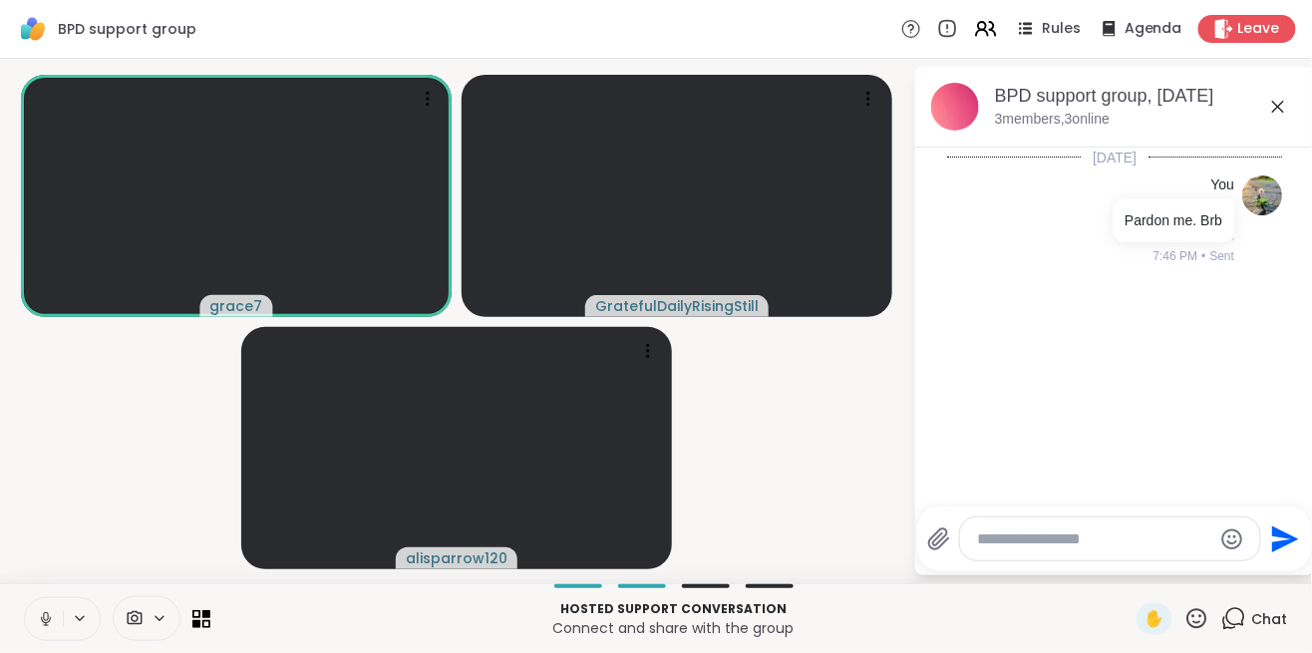
click at [1027, 531] on textarea "Type your message" at bounding box center [1094, 539] width 233 height 20
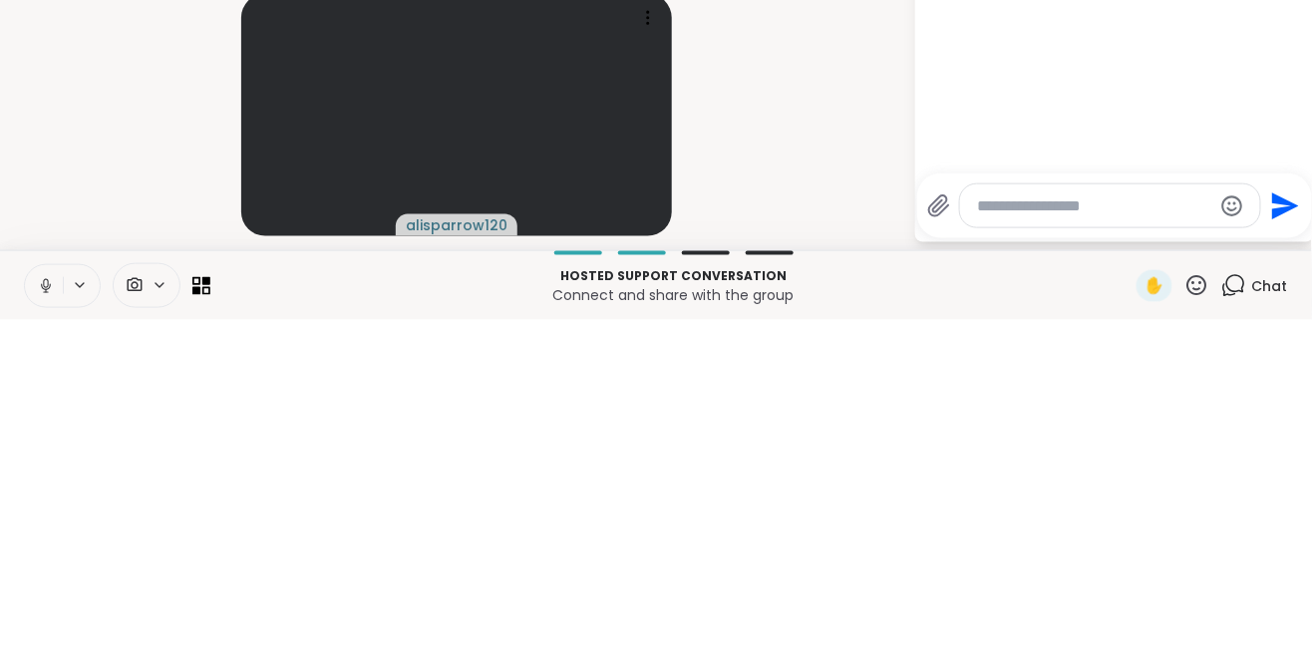
click at [852, 515] on video-player-container "grace7 GratefulDailyRisingStill alisparrow120" at bounding box center [456, 321] width 889 height 508
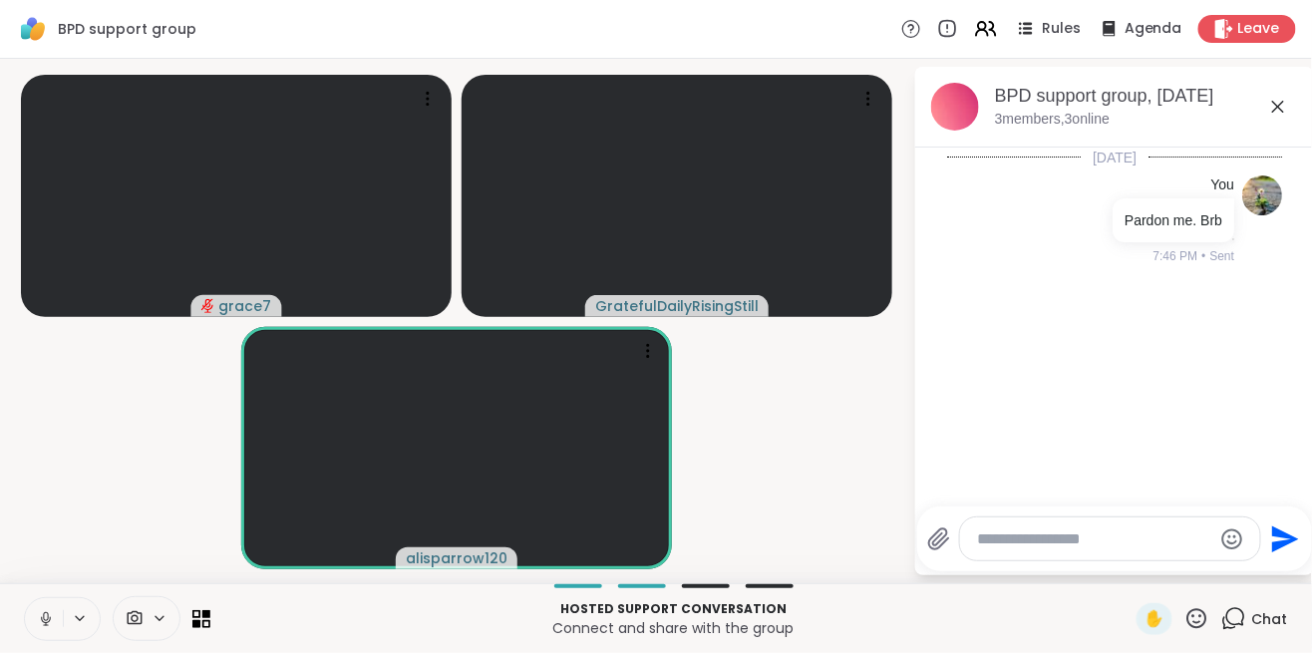
click at [50, 617] on icon at bounding box center [46, 619] width 10 height 6
click at [45, 619] on icon at bounding box center [46, 619] width 14 height 14
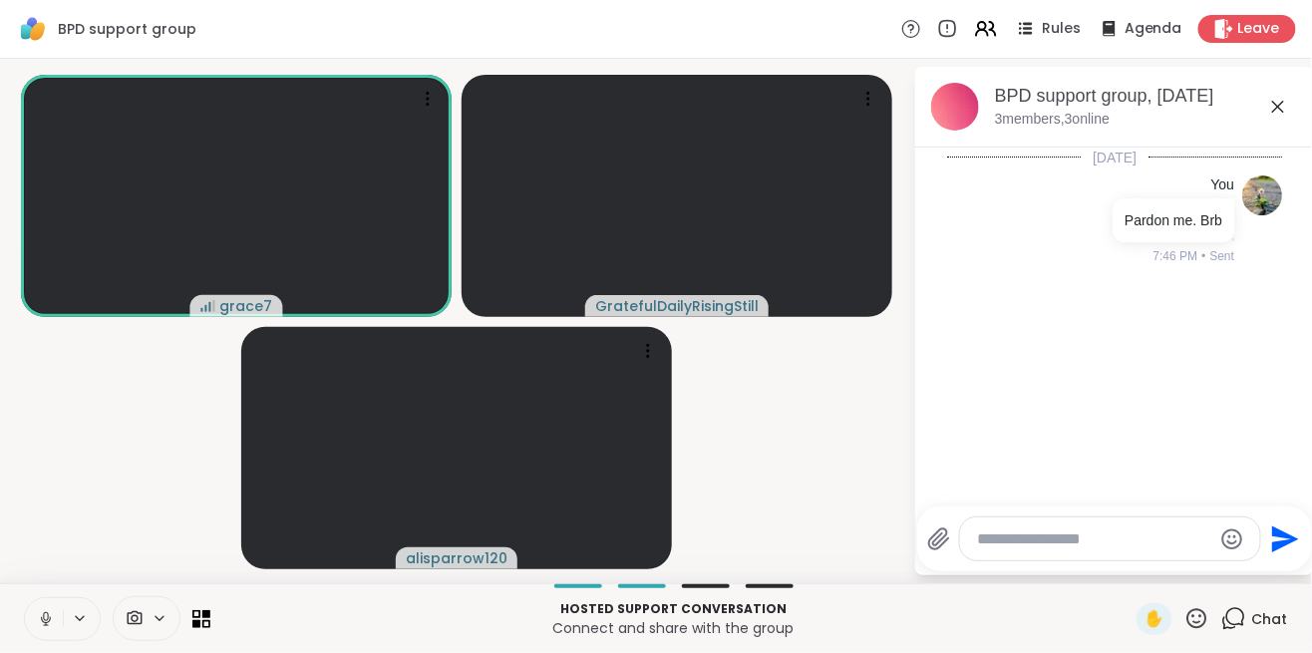
click at [25, 633] on button at bounding box center [44, 619] width 38 height 42
click at [46, 628] on button at bounding box center [44, 619] width 38 height 42
click at [1030, 547] on textarea "Type your message" at bounding box center [1094, 539] width 233 height 20
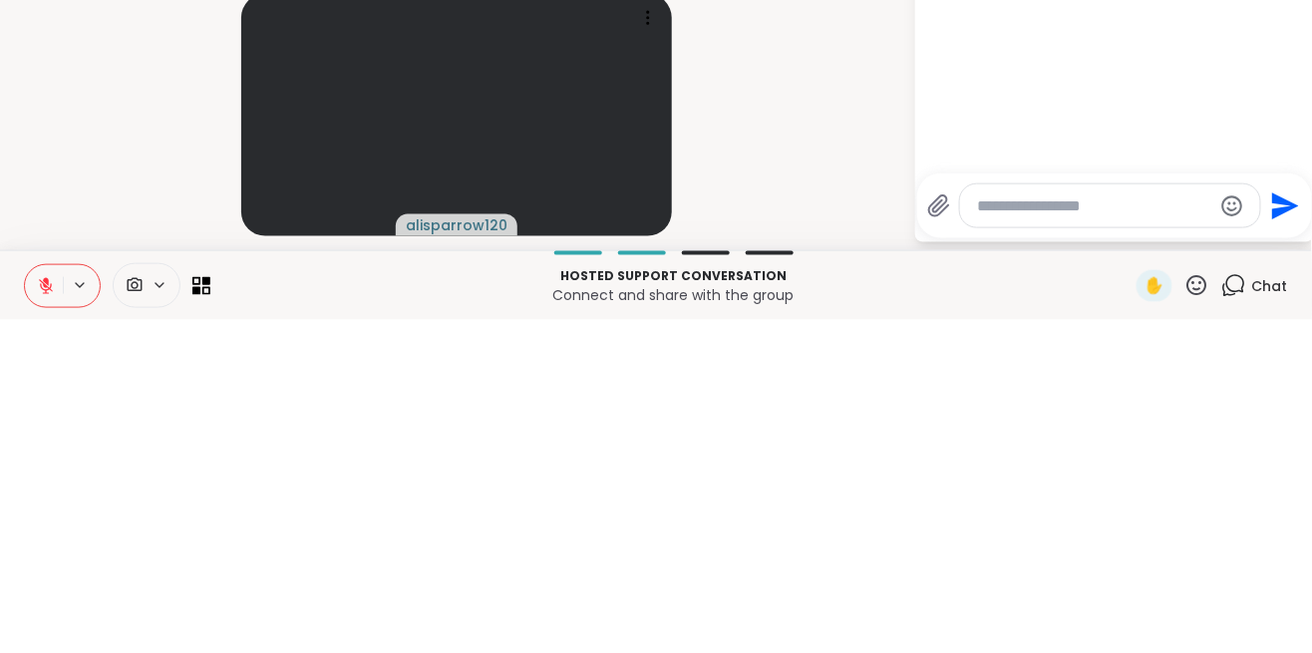
type textarea "*"
type textarea "**********"
click at [733, 459] on video-player-container "grace7 GratefulDailyRisingStill alisparrow120" at bounding box center [456, 321] width 889 height 508
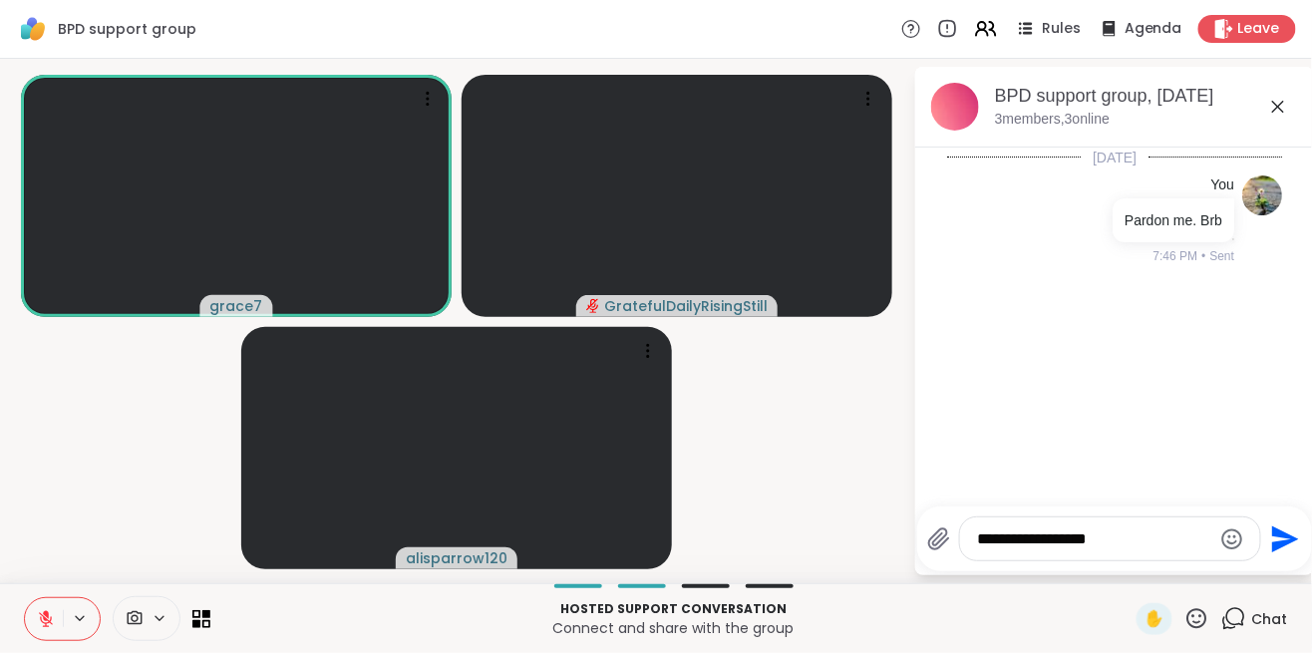
click at [1277, 533] on icon "Send" at bounding box center [1286, 538] width 27 height 27
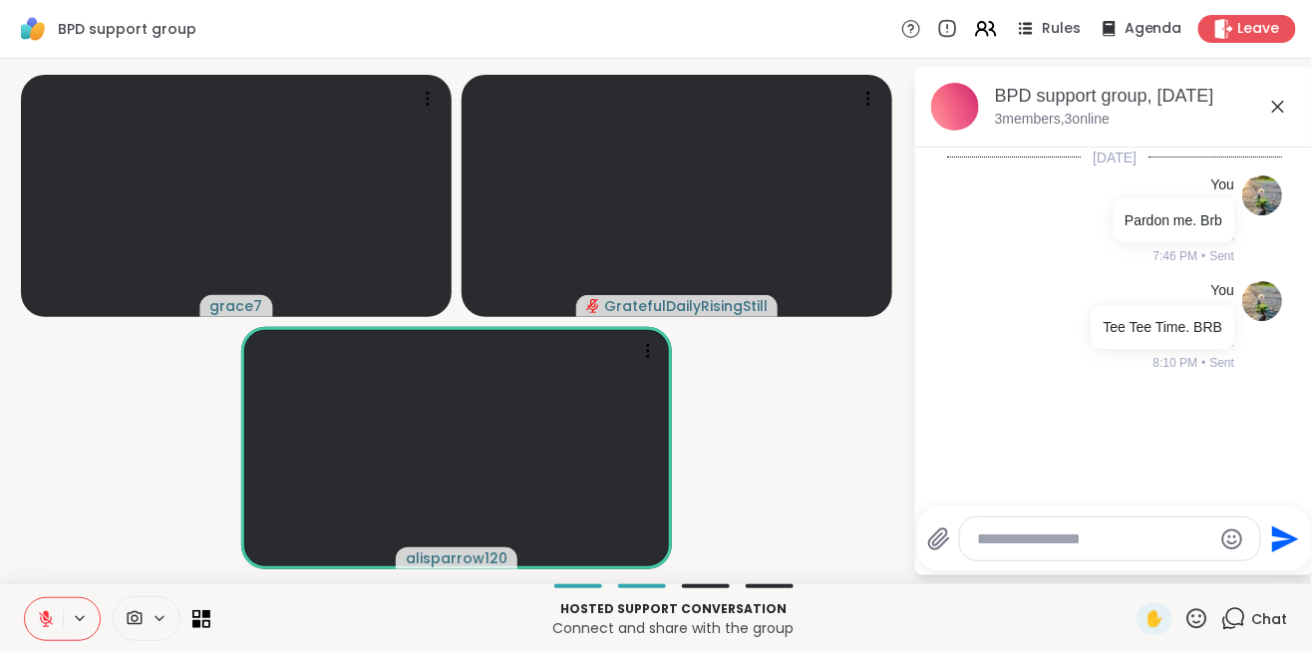
click at [29, 624] on button at bounding box center [44, 619] width 38 height 42
click at [21, 172] on div at bounding box center [236, 196] width 431 height 242
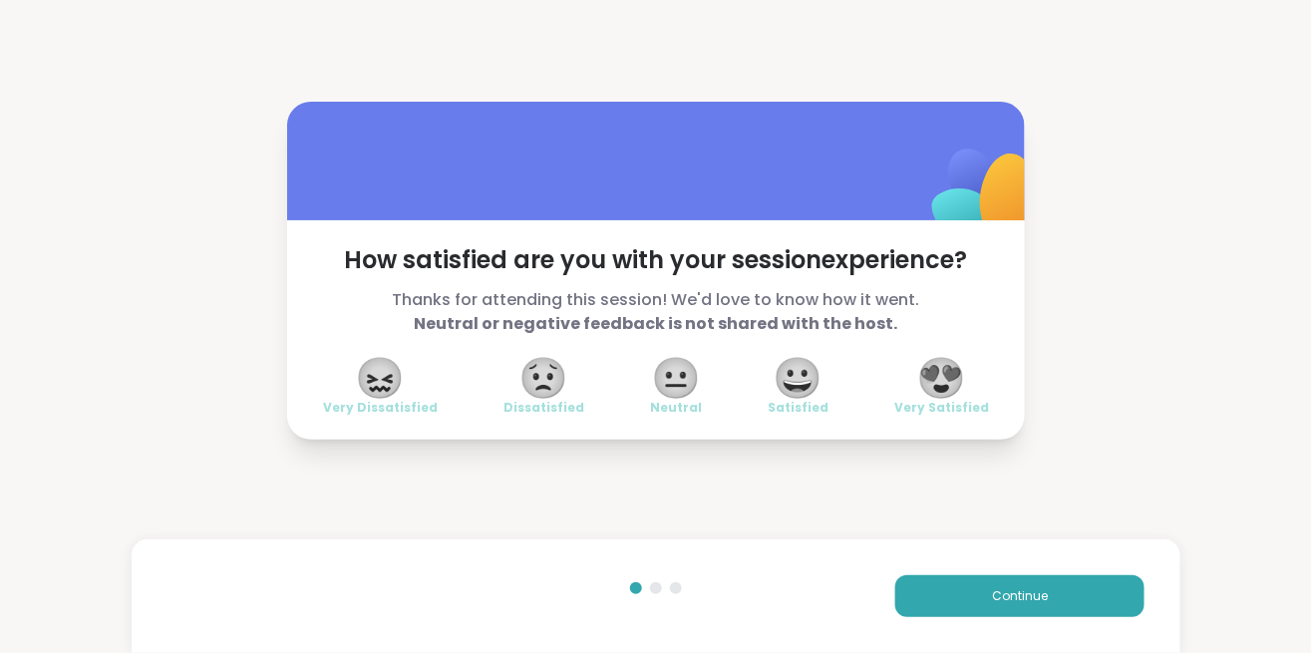
click at [1035, 603] on span "Continue" at bounding box center [1020, 596] width 56 height 18
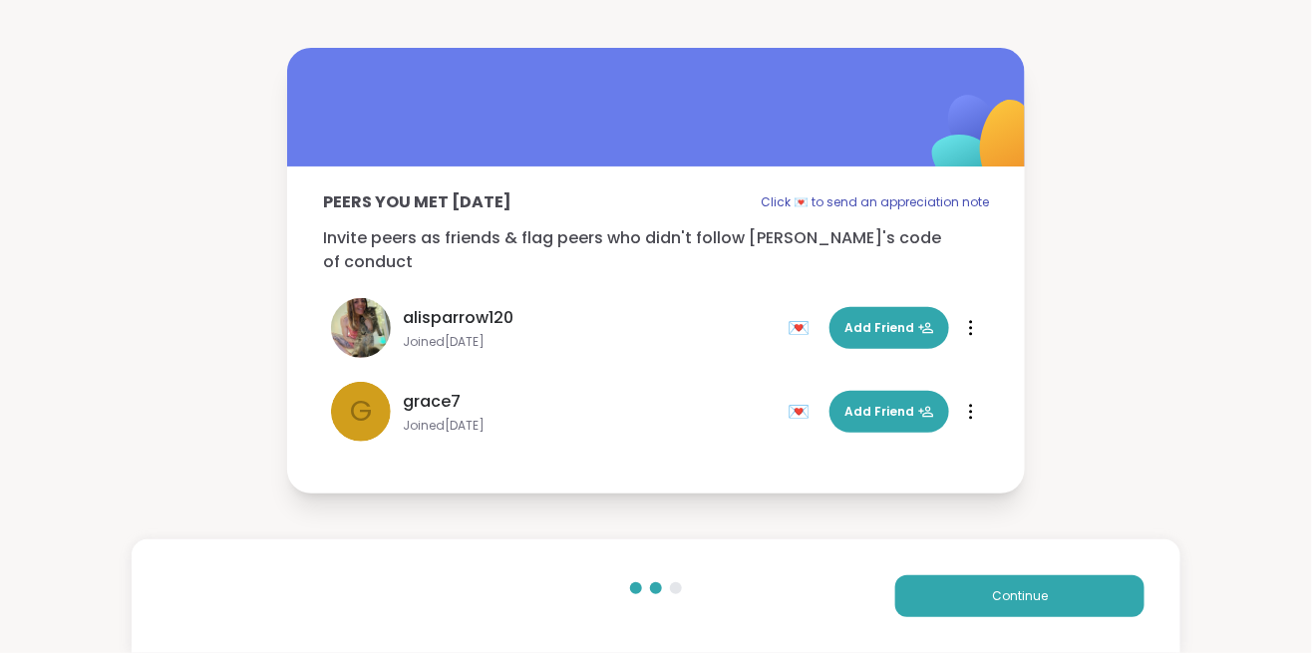
click at [885, 319] on span "Add Friend" at bounding box center [889, 328] width 90 height 18
click at [884, 403] on span "Add Friend" at bounding box center [889, 412] width 90 height 18
click at [1143, 248] on div "Peers you met [DATE] Click 💌 to send an appreciation note Invite peers as frien…" at bounding box center [656, 270] width 1312 height 541
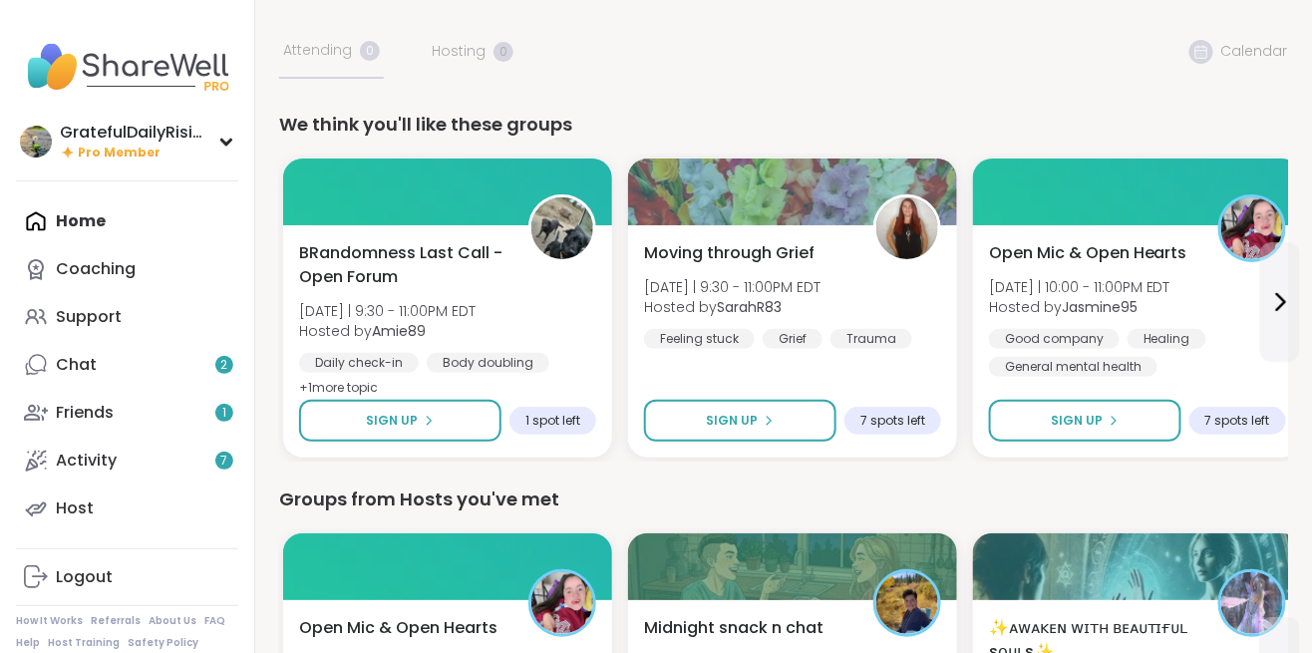
click at [89, 419] on div "Friends 1" at bounding box center [85, 413] width 58 height 22
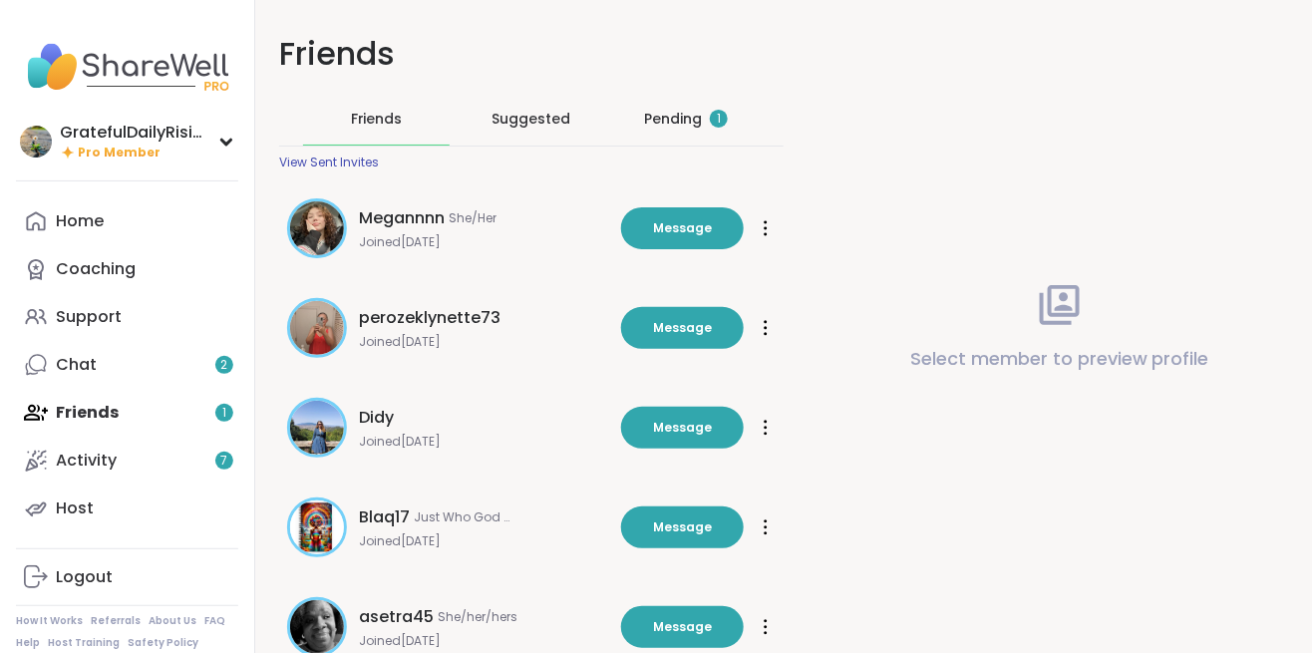
click at [543, 120] on span "Suggested" at bounding box center [531, 119] width 79 height 20
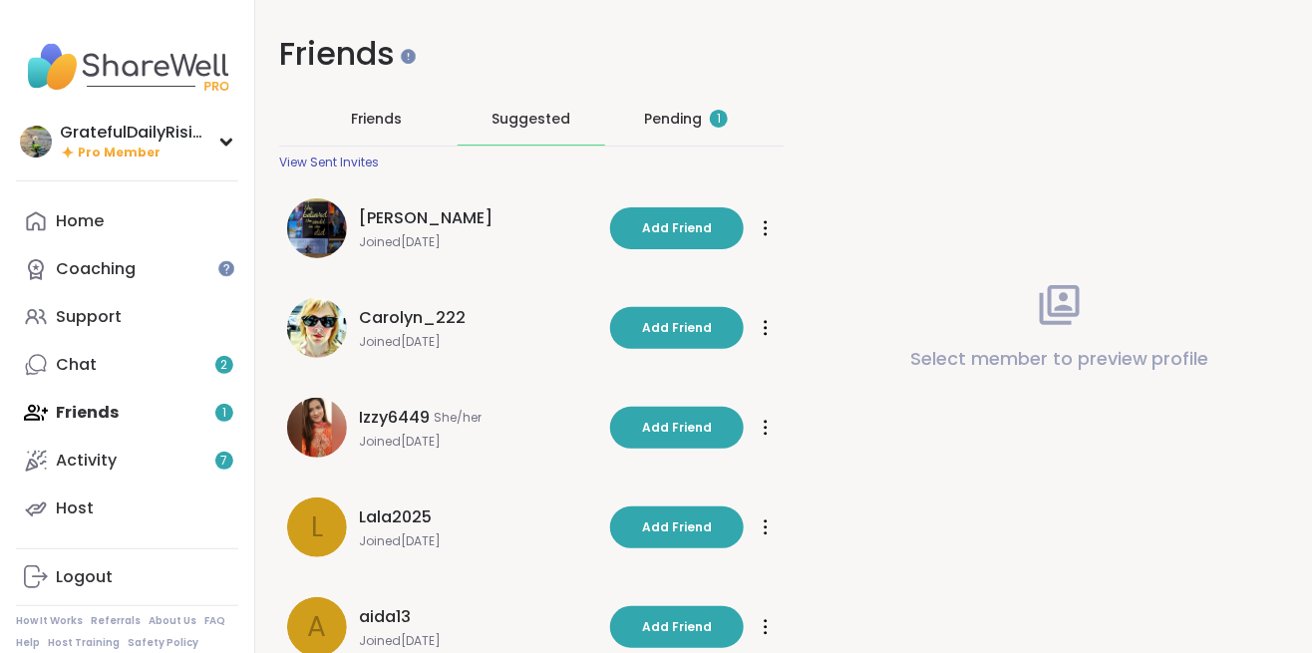
click at [676, 119] on div "Pending 1" at bounding box center [686, 119] width 84 height 20
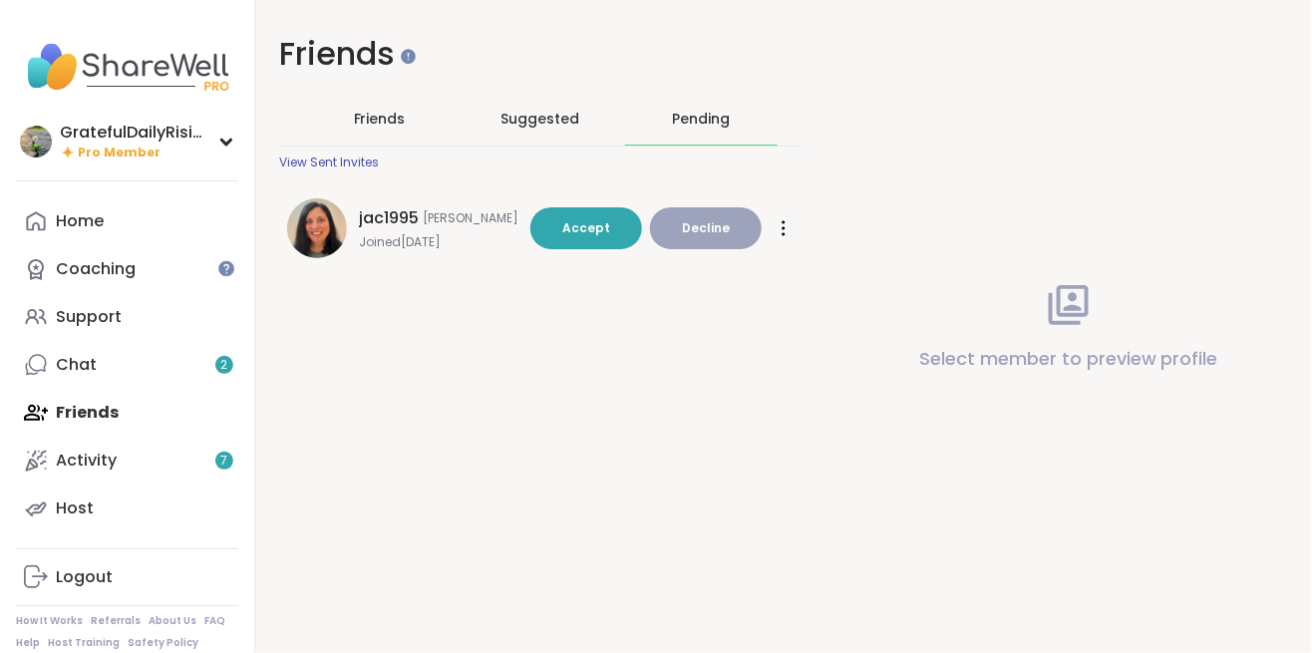
click at [391, 117] on span "Friends" at bounding box center [380, 119] width 52 height 20
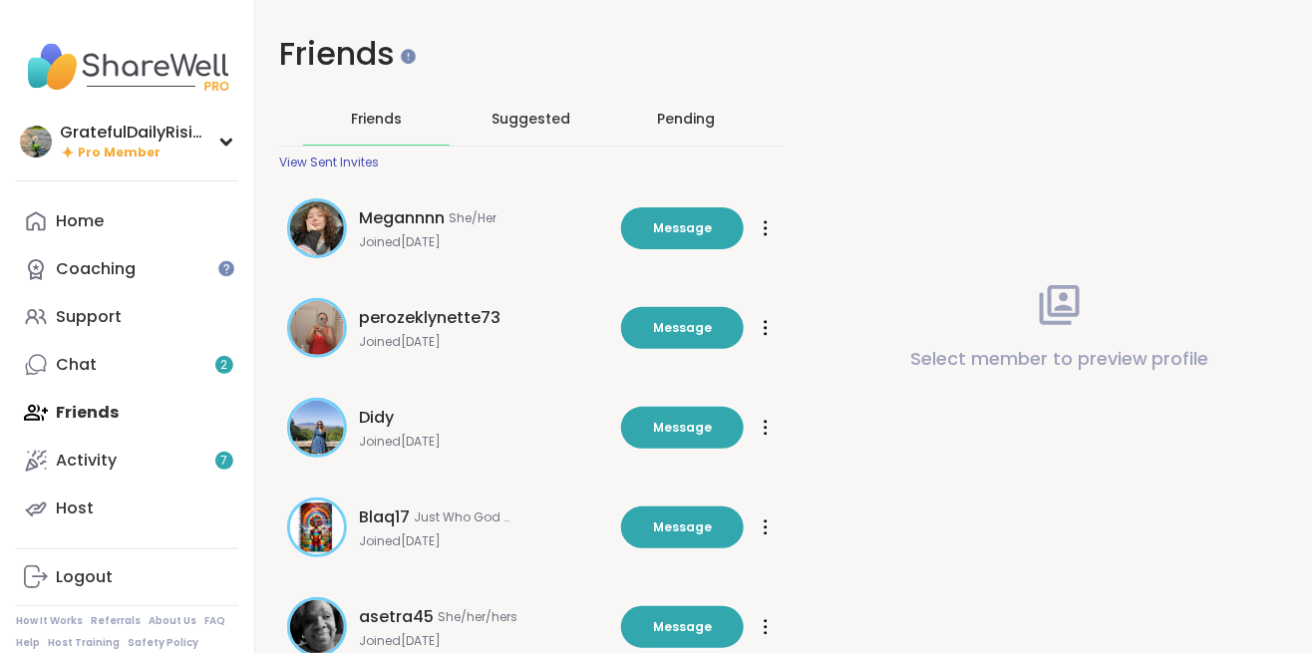
click at [89, 468] on div "Activity 7" at bounding box center [86, 461] width 61 height 22
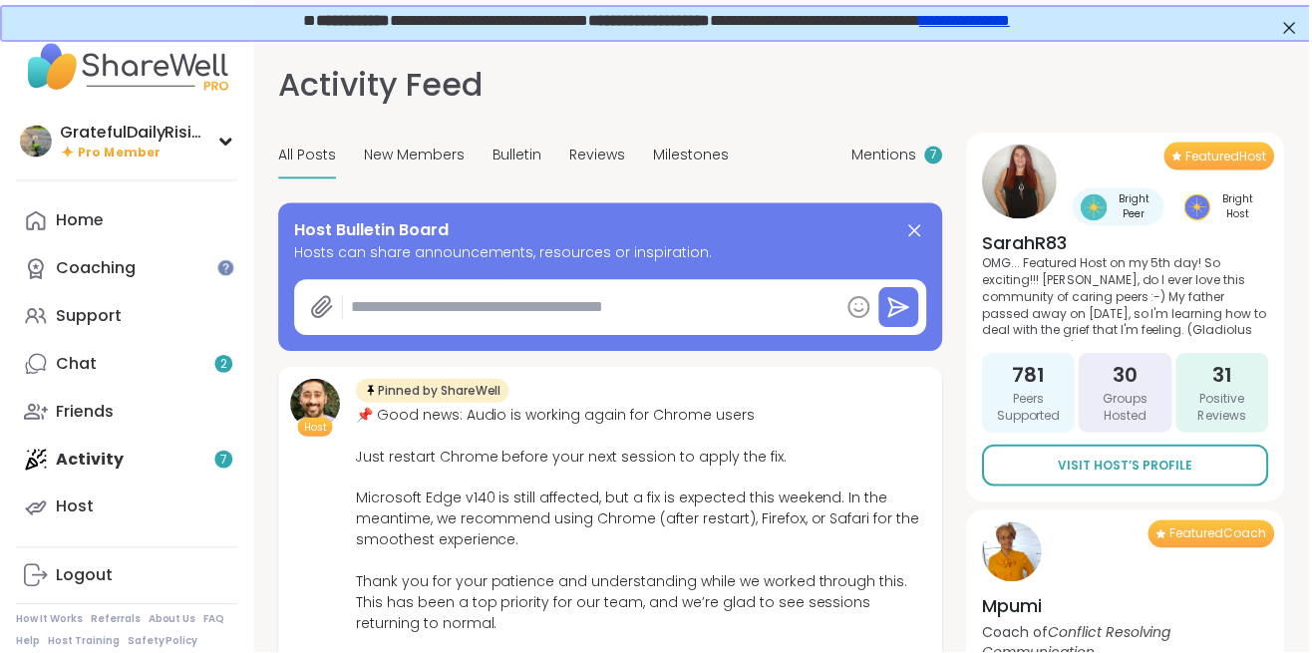
type textarea "*"
click at [88, 427] on link "Friends" at bounding box center [127, 413] width 222 height 48
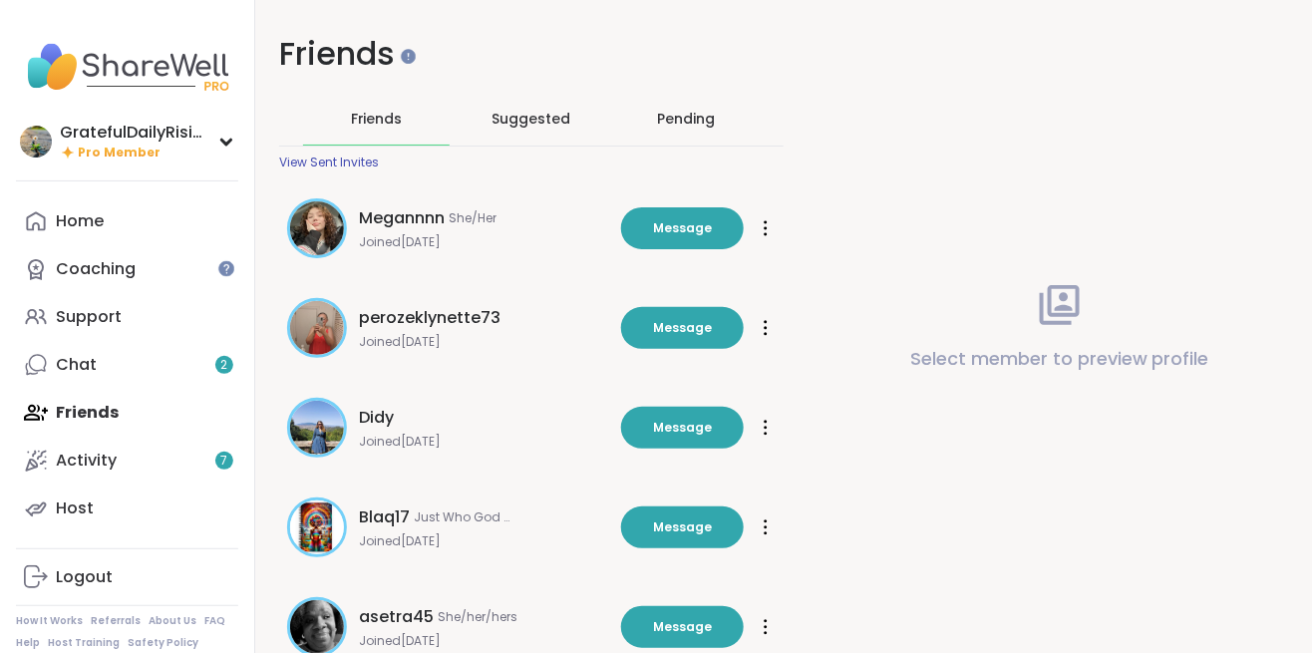
click at [320, 165] on div "View Sent Invites" at bounding box center [329, 163] width 100 height 16
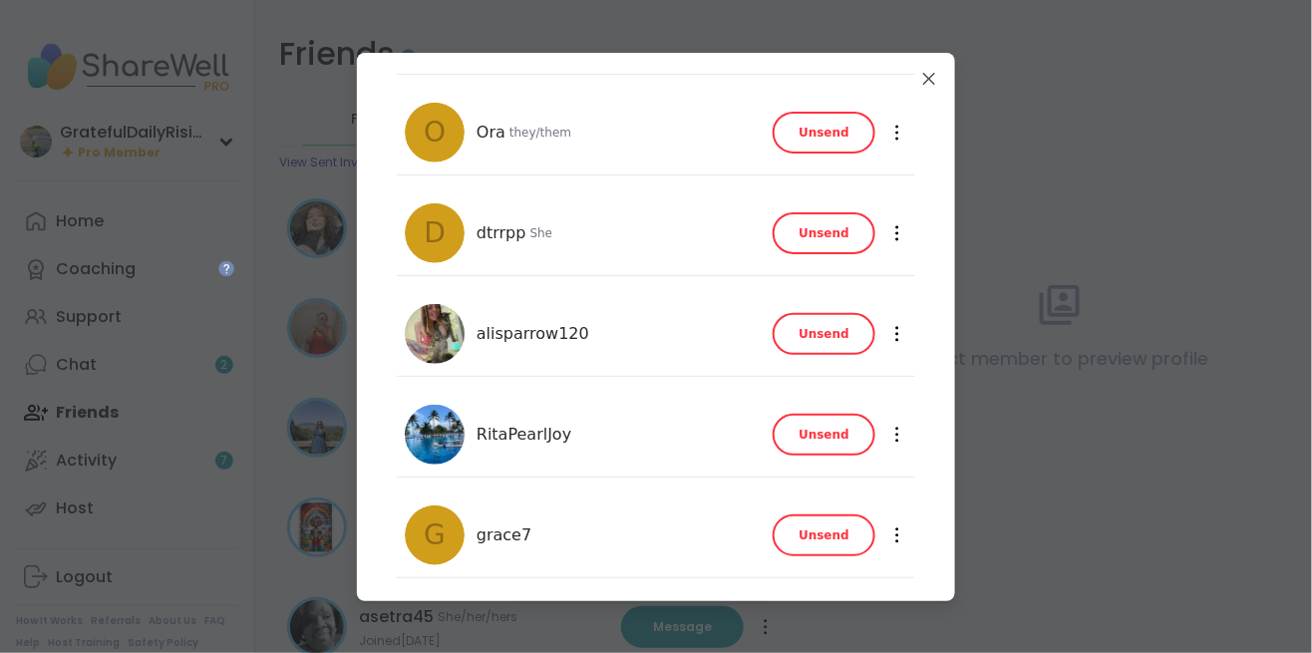
scroll to position [365, 0]
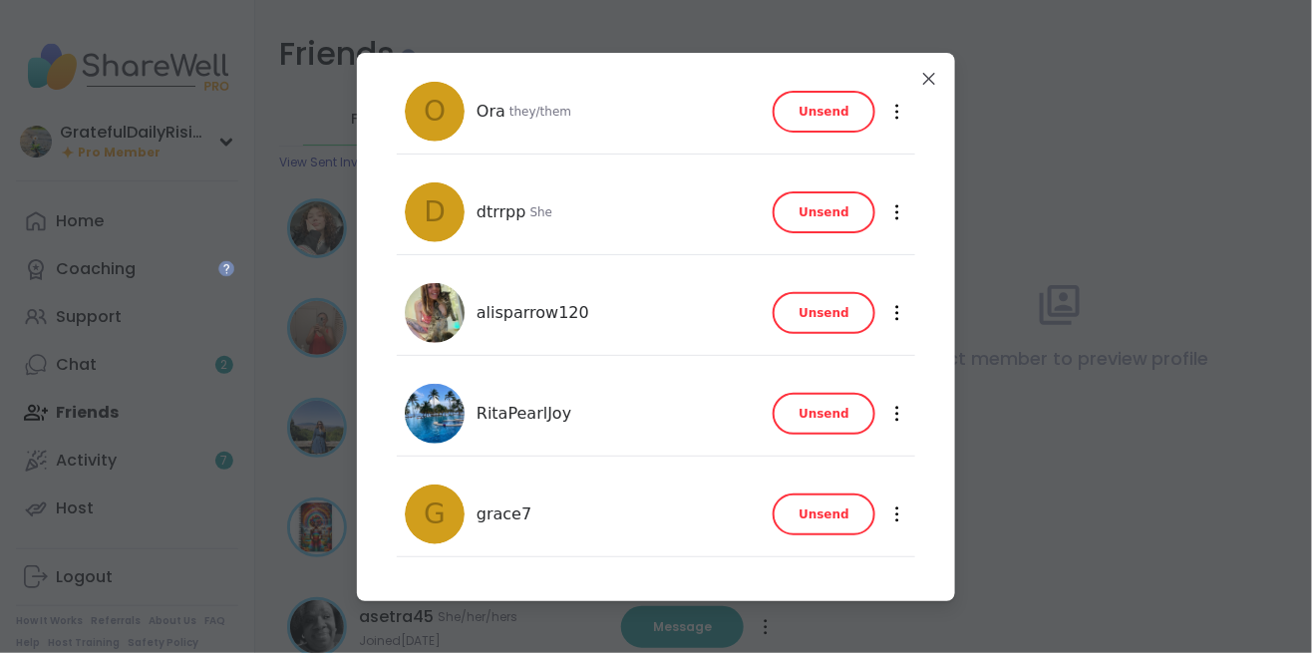
click at [837, 308] on span "Unsend" at bounding box center [824, 313] width 51 height 18
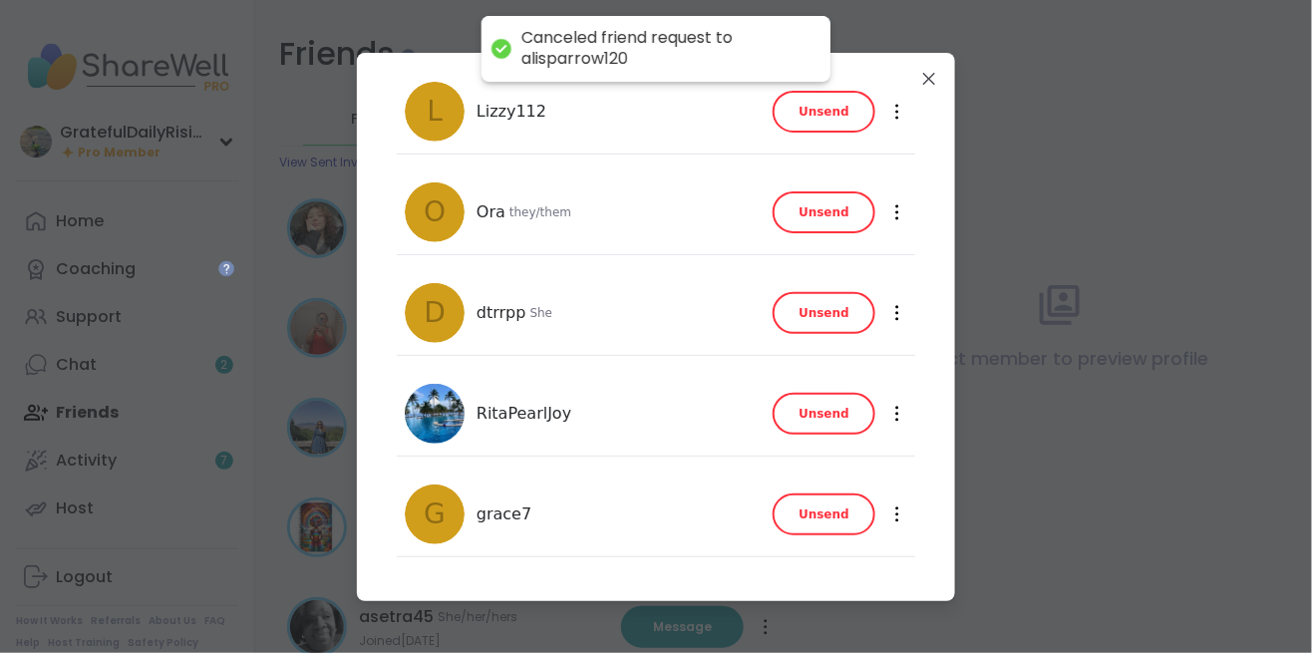
scroll to position [262, 0]
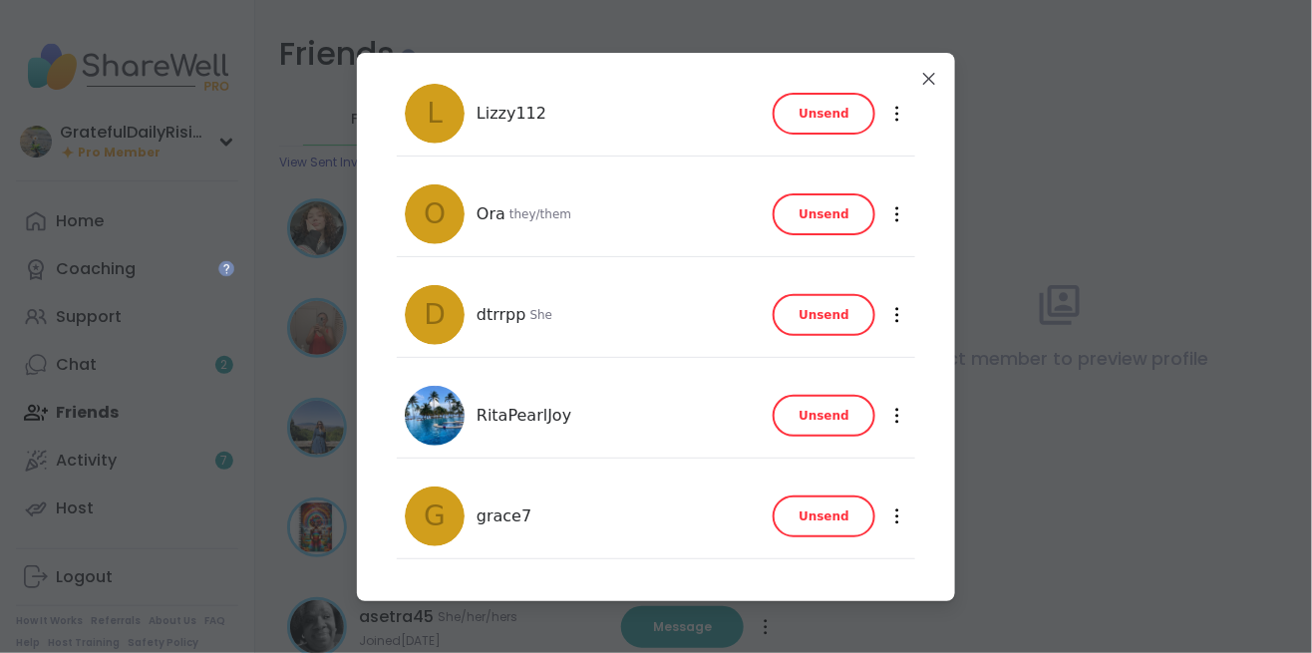
click at [828, 526] on button "Unsend" at bounding box center [824, 517] width 103 height 42
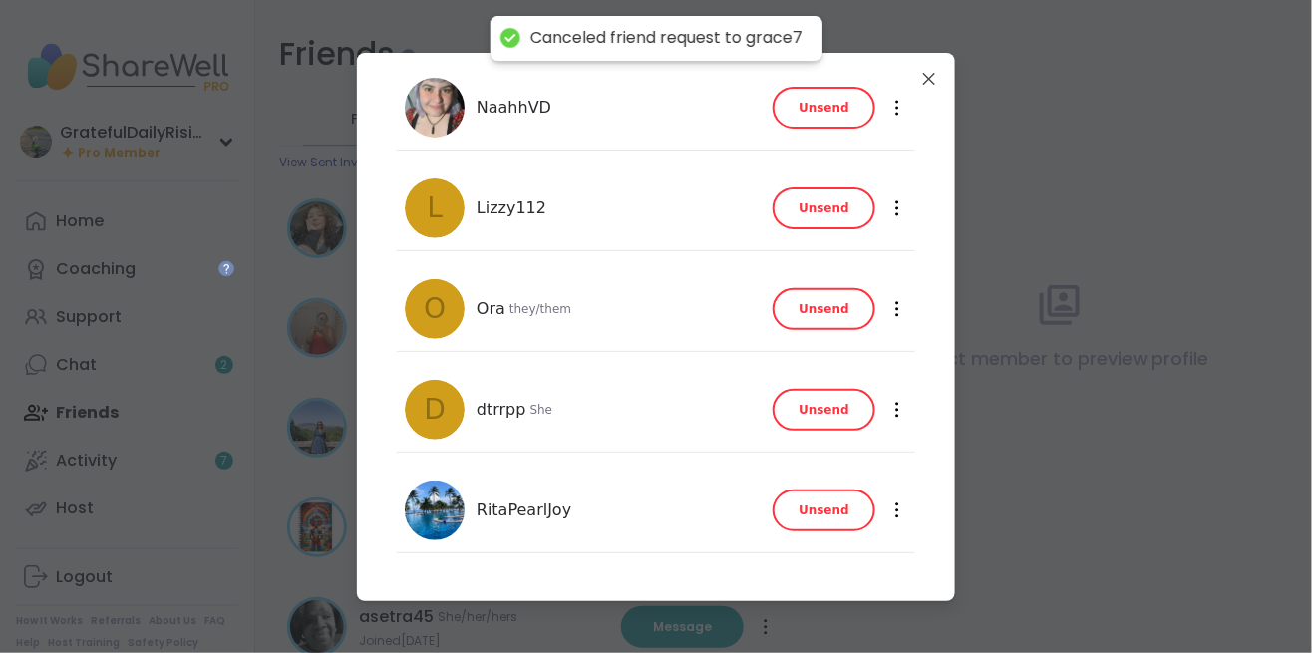
scroll to position [165, 0]
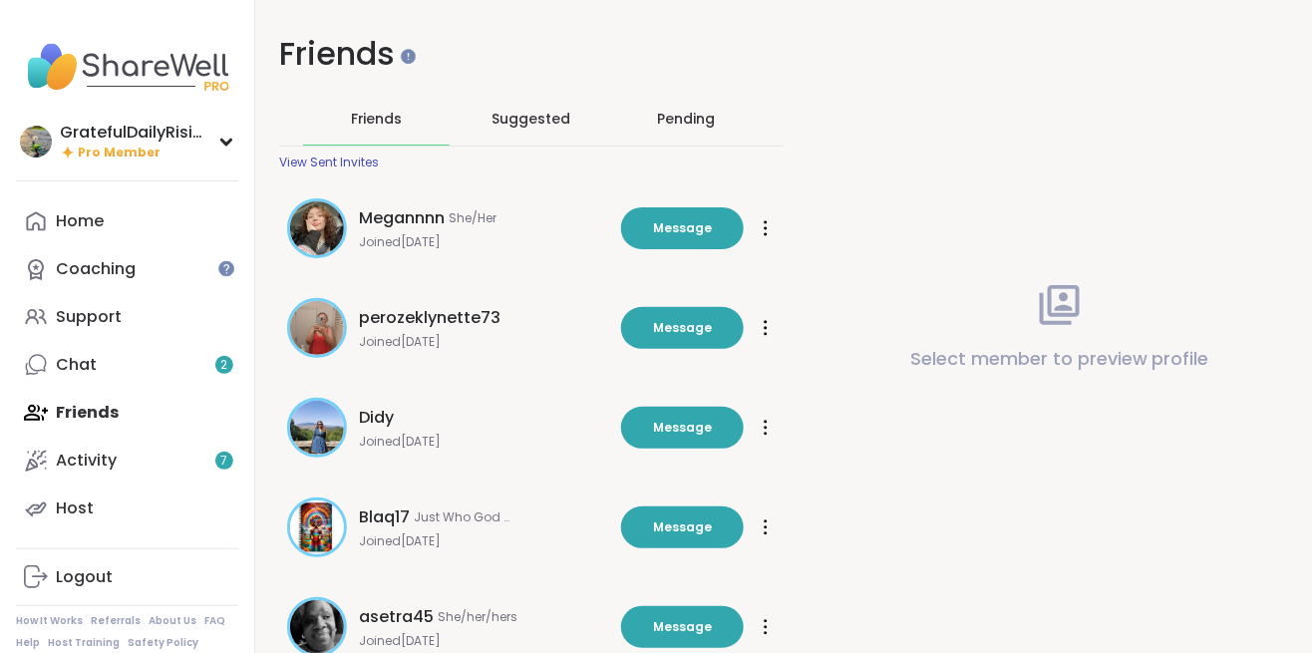
click at [84, 366] on div "Chat 2" at bounding box center [76, 365] width 41 height 22
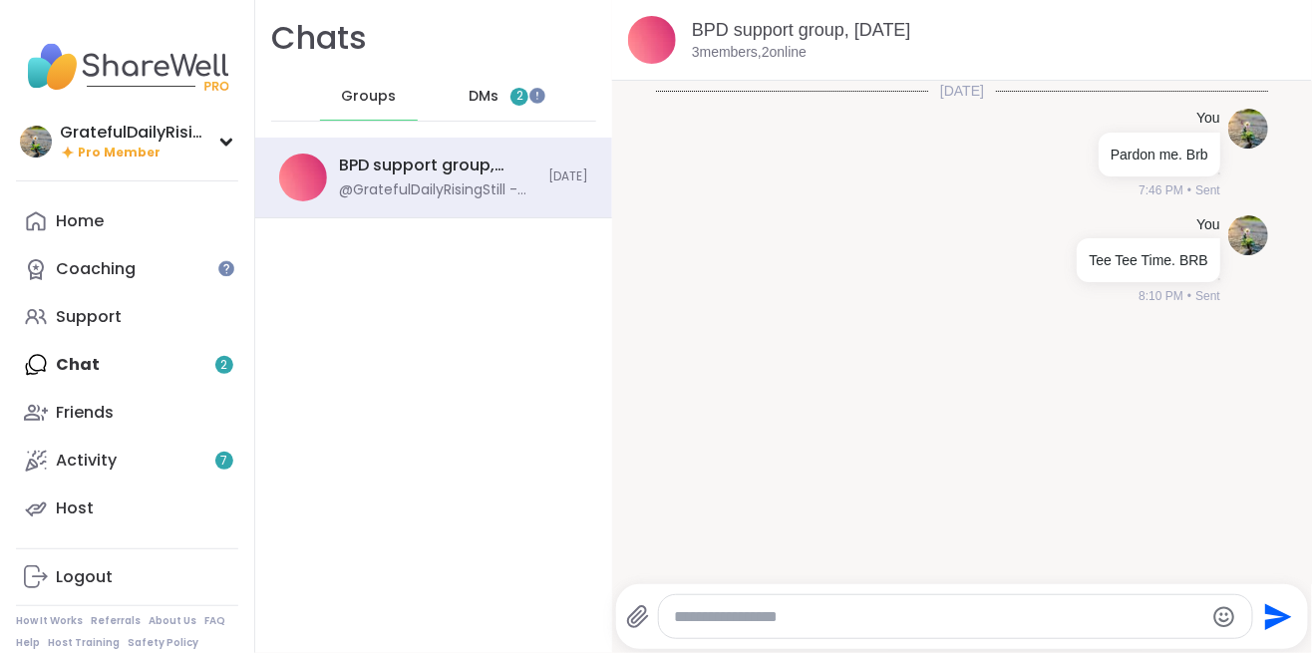
click at [485, 92] on span "DMs" at bounding box center [484, 97] width 30 height 20
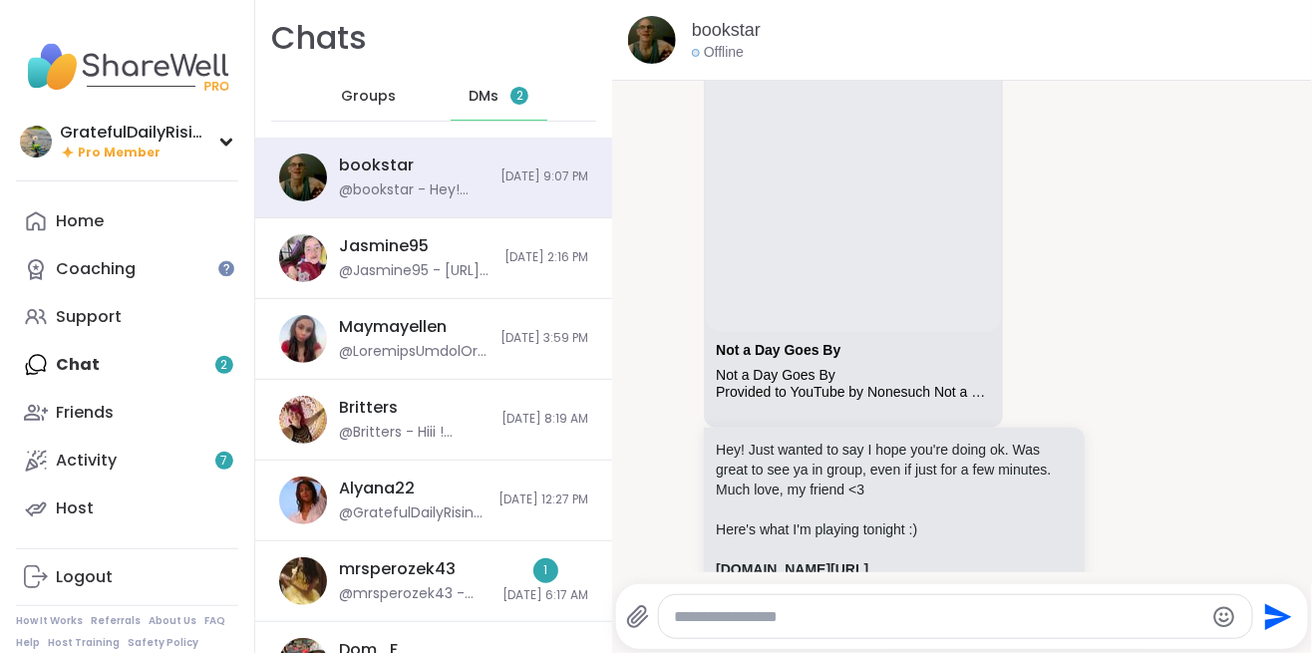
click at [485, 92] on span "DMs" at bounding box center [484, 97] width 30 height 20
click at [358, 107] on div "Groups" at bounding box center [369, 97] width 98 height 48
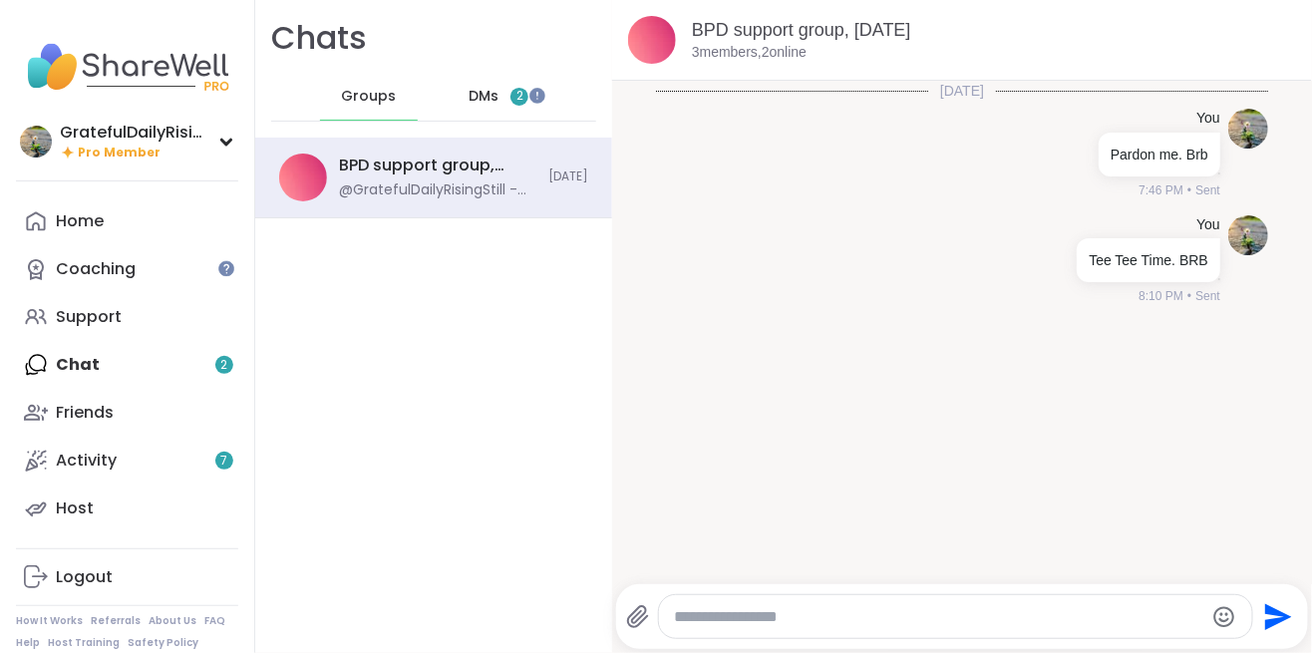
click at [813, 620] on textarea "Type your message" at bounding box center [939, 617] width 529 height 20
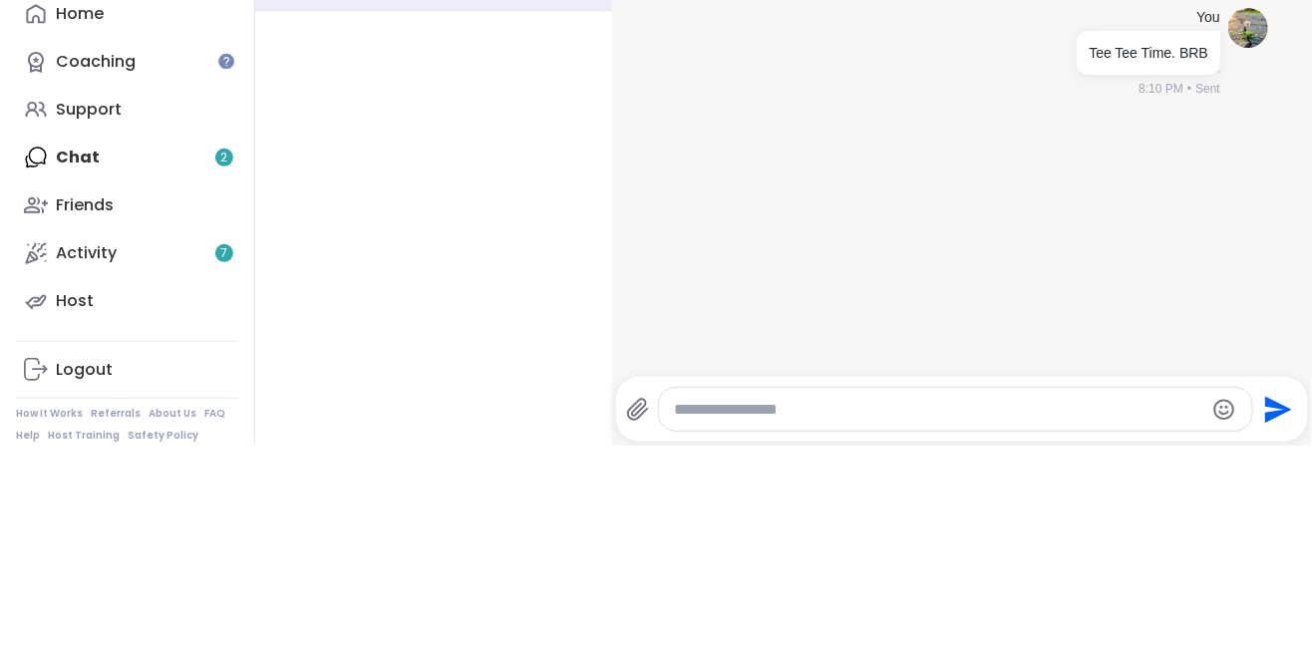
type textarea "*"
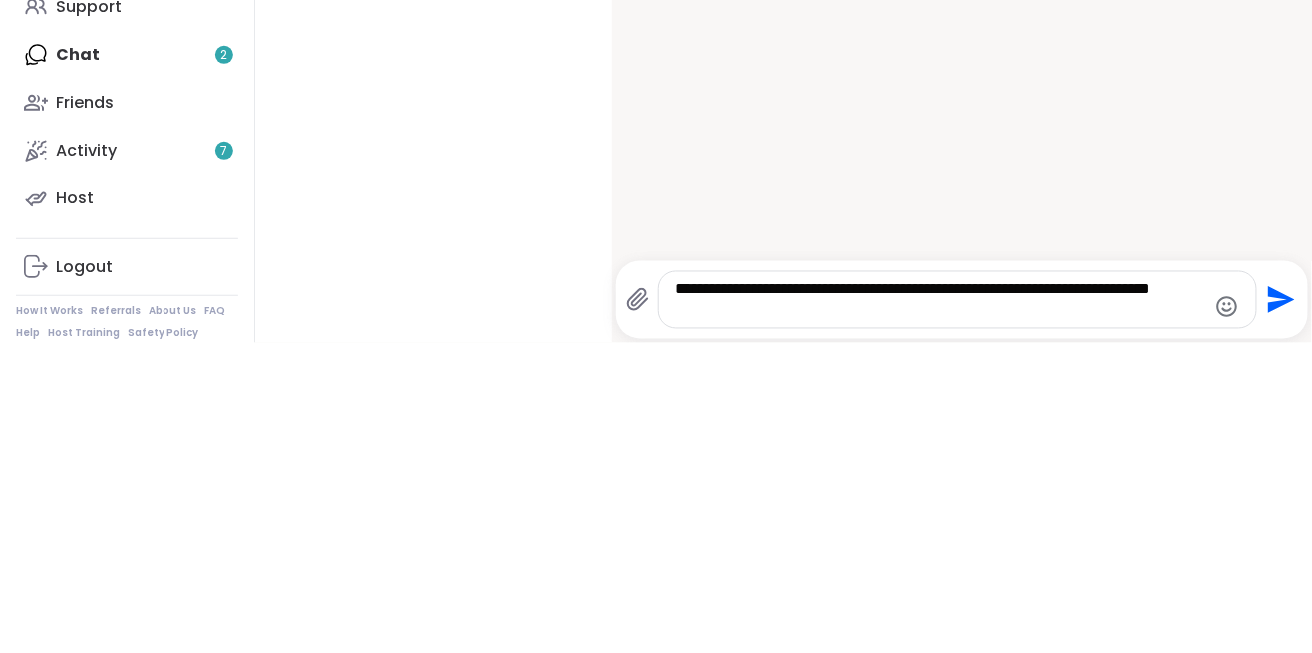
type textarea "**********"
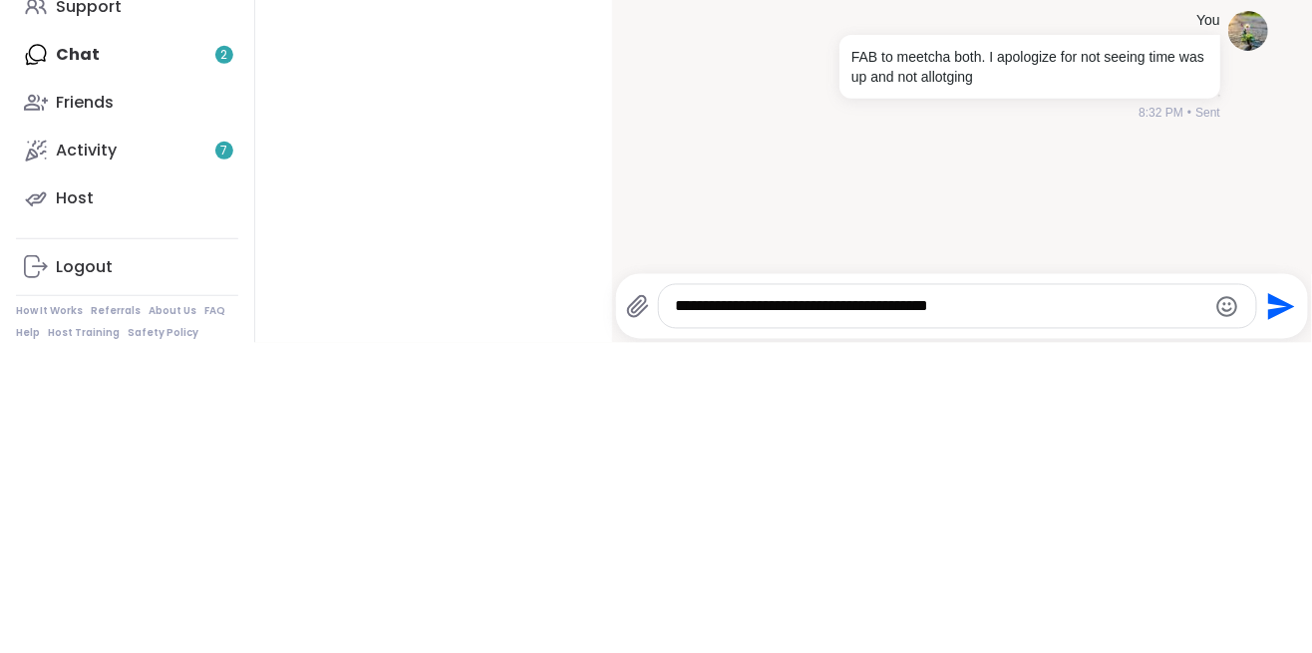
click at [910, 620] on textarea "**********" at bounding box center [940, 617] width 530 height 20
type textarea "**********"
click at [1276, 614] on icon "Send" at bounding box center [1281, 616] width 27 height 27
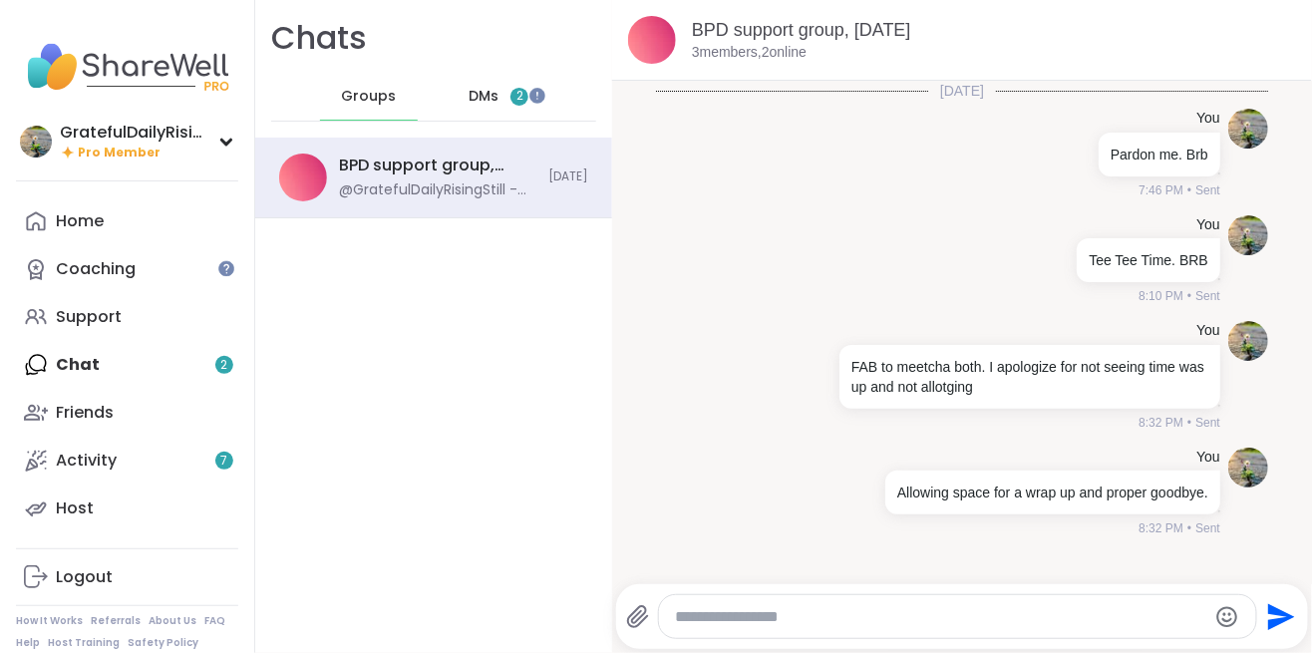
click at [744, 616] on textarea "Type your message" at bounding box center [940, 617] width 530 height 20
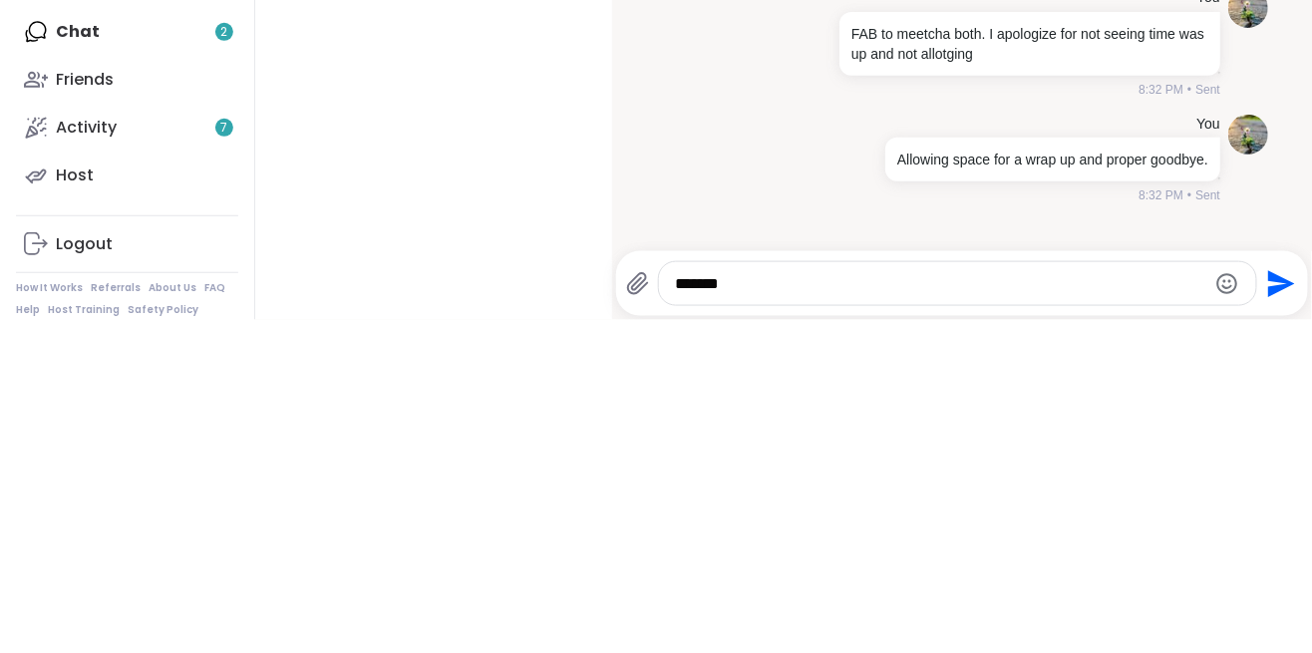
click at [689, 615] on textarea "*******" at bounding box center [940, 617] width 530 height 20
click at [660, 628] on div "*****" at bounding box center [957, 616] width 597 height 43
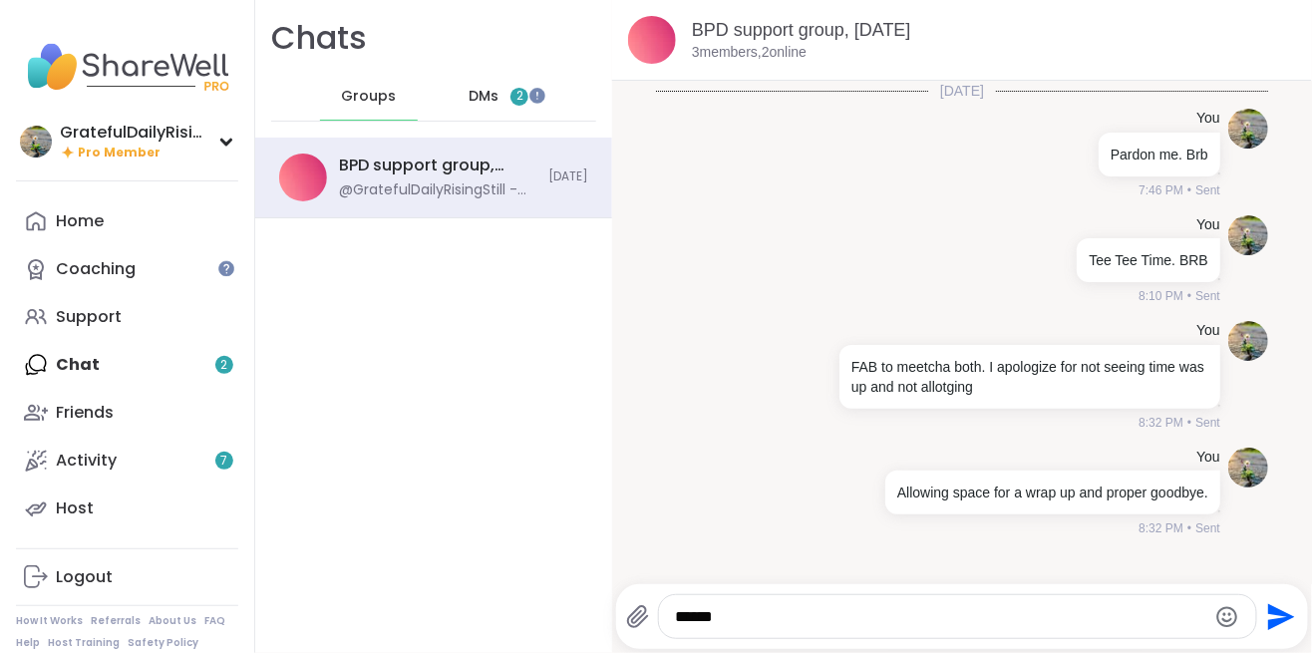
click at [678, 612] on textarea "*****" at bounding box center [940, 617] width 530 height 20
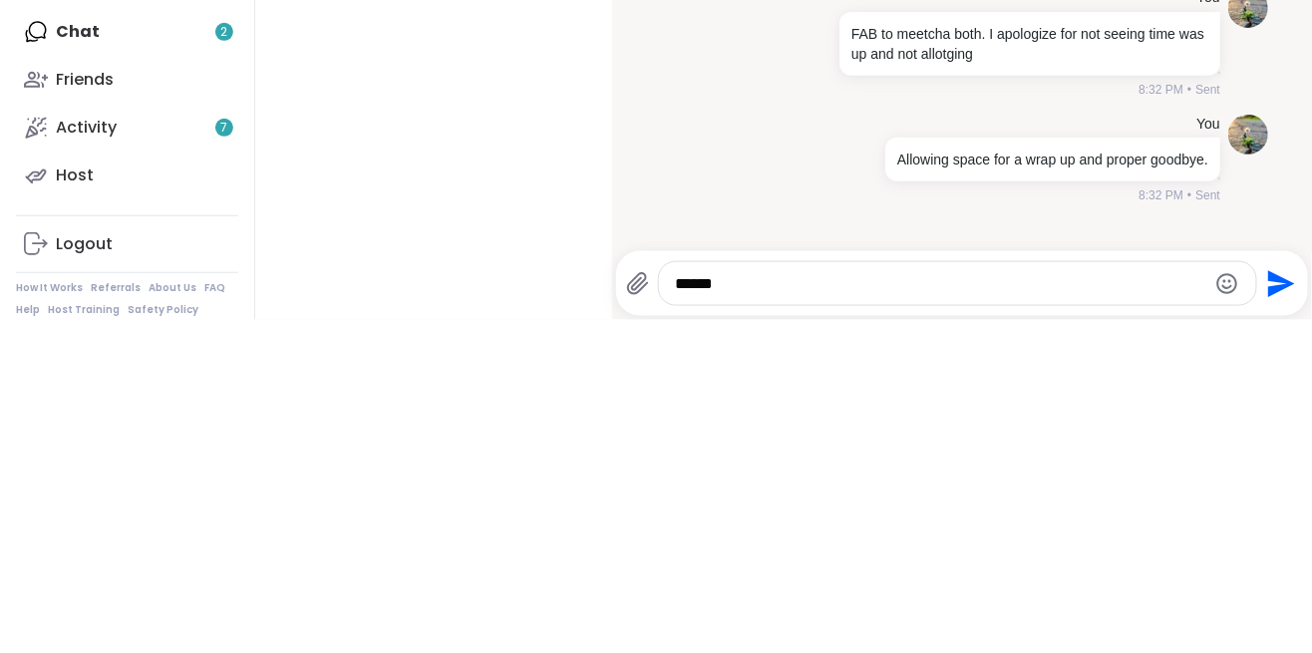
click at [676, 616] on textarea "*****" at bounding box center [940, 617] width 530 height 20
type textarea "******"
click at [1269, 626] on icon "Send" at bounding box center [1281, 616] width 27 height 27
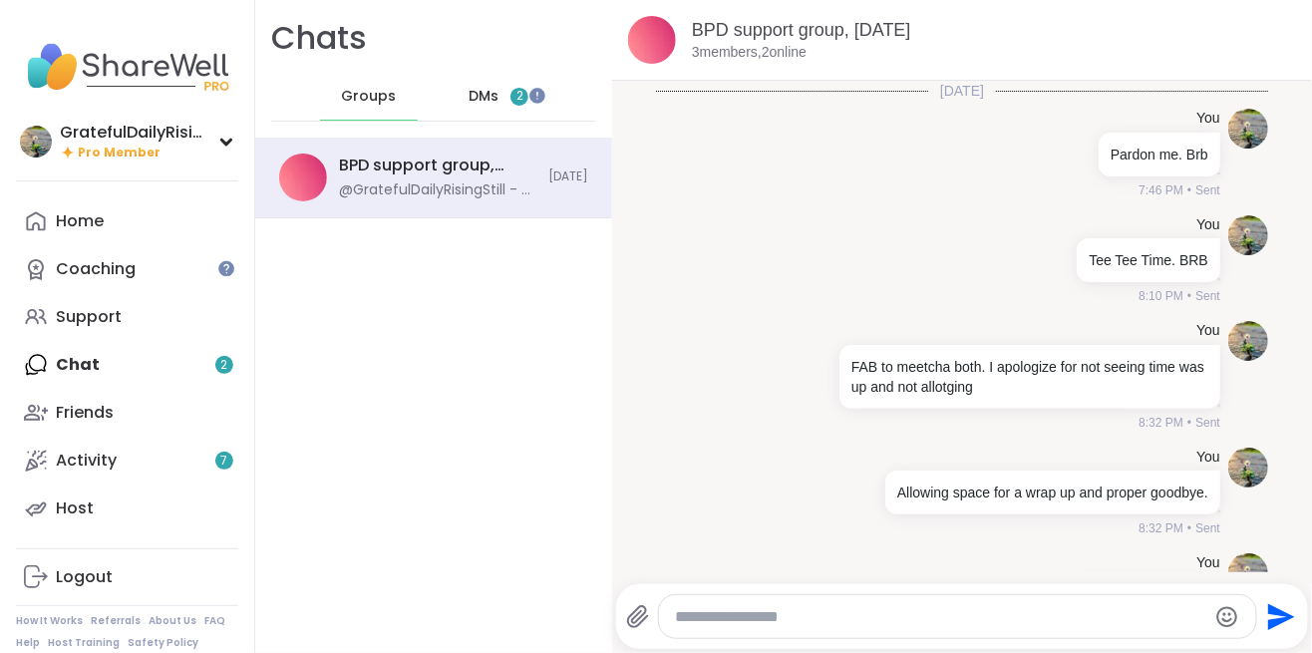
scroll to position [75, 0]
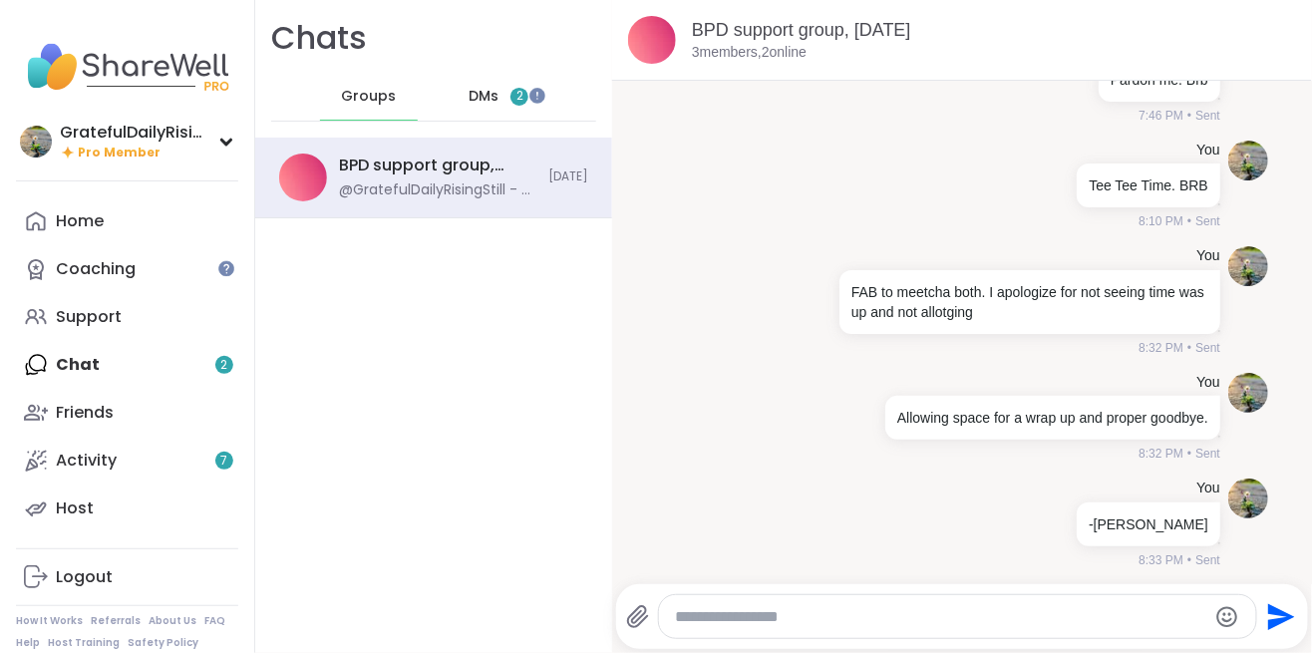
click at [80, 239] on link "Home" at bounding box center [127, 221] width 222 height 48
